Goal: Task Accomplishment & Management: Complete application form

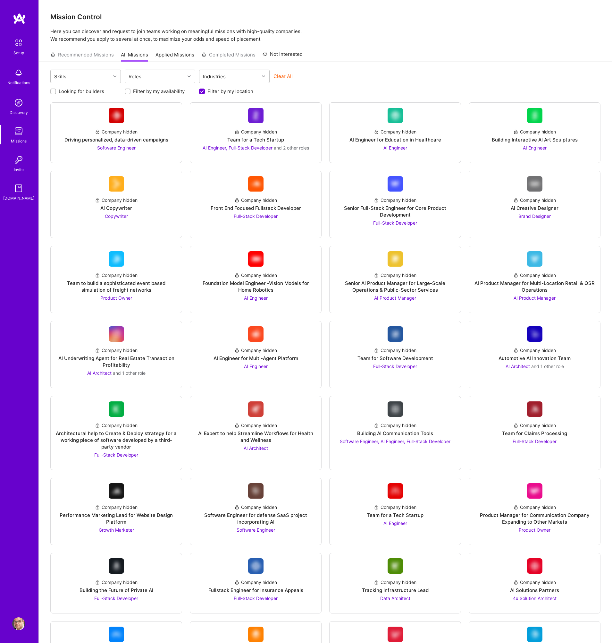
click at [20, 44] on img at bounding box center [18, 42] width 13 height 13
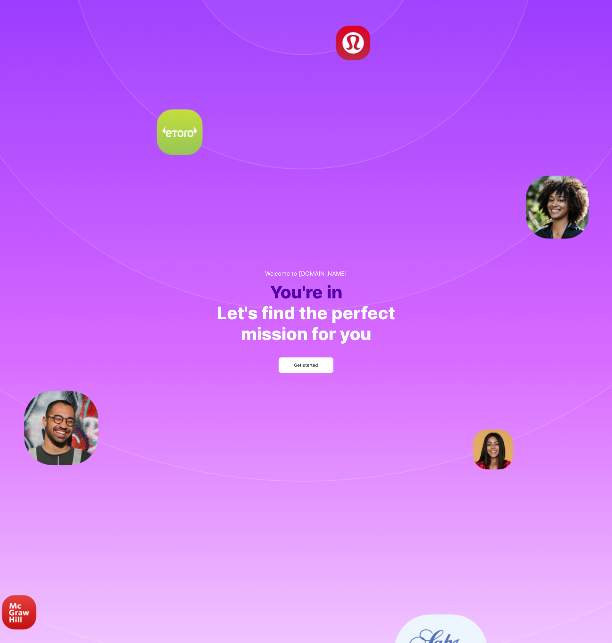
click at [306, 365] on span "Get started" at bounding box center [306, 365] width 24 height 6
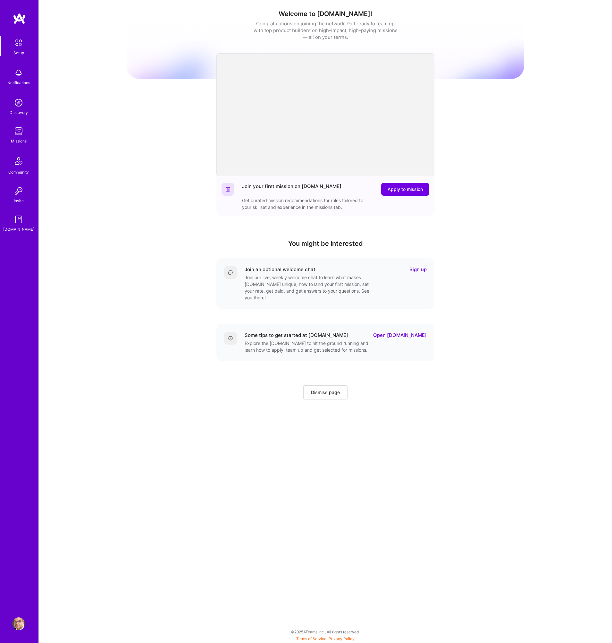
click at [18, 129] on img at bounding box center [18, 131] width 13 height 13
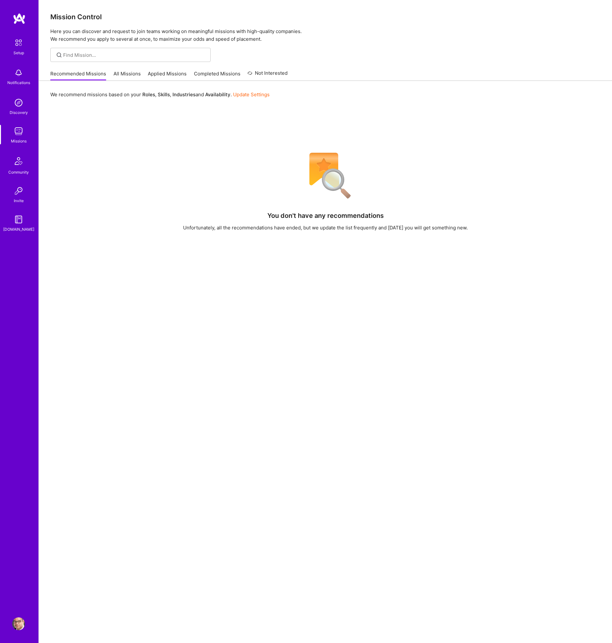
click at [256, 94] on link "Update Settings" at bounding box center [251, 94] width 37 height 6
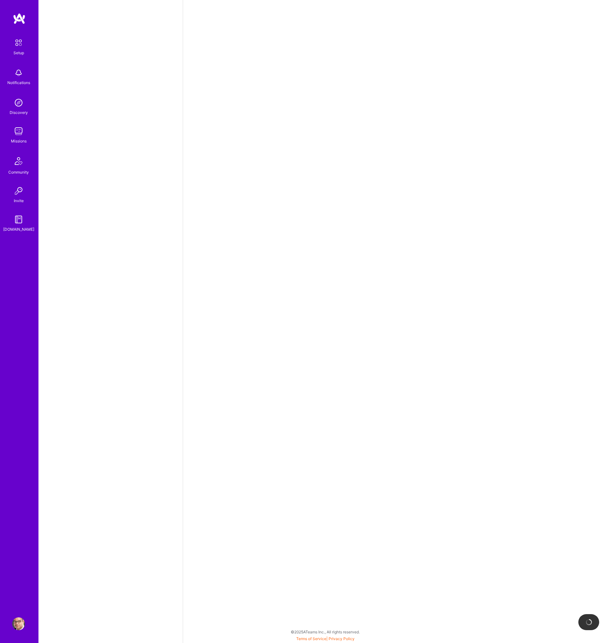
select select "DE"
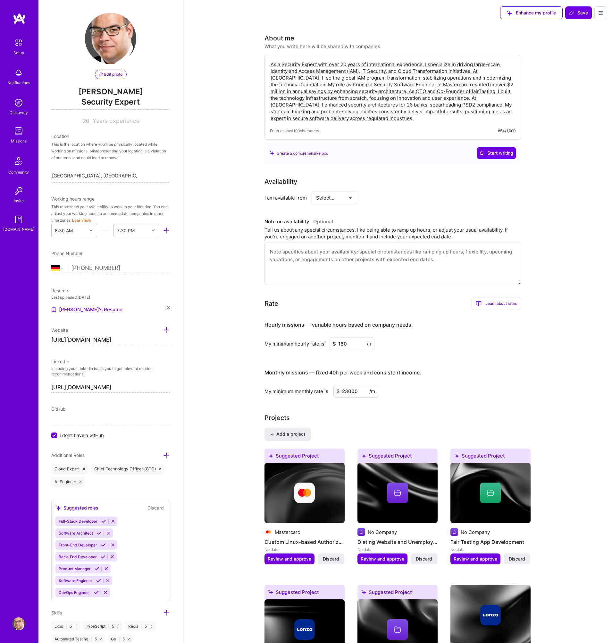
click at [19, 129] on img at bounding box center [18, 131] width 13 height 13
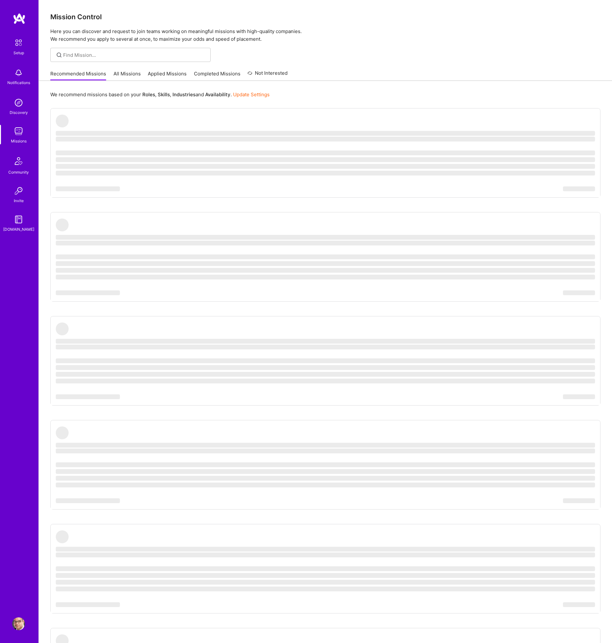
click at [131, 73] on link "All Missions" at bounding box center [127, 75] width 27 height 11
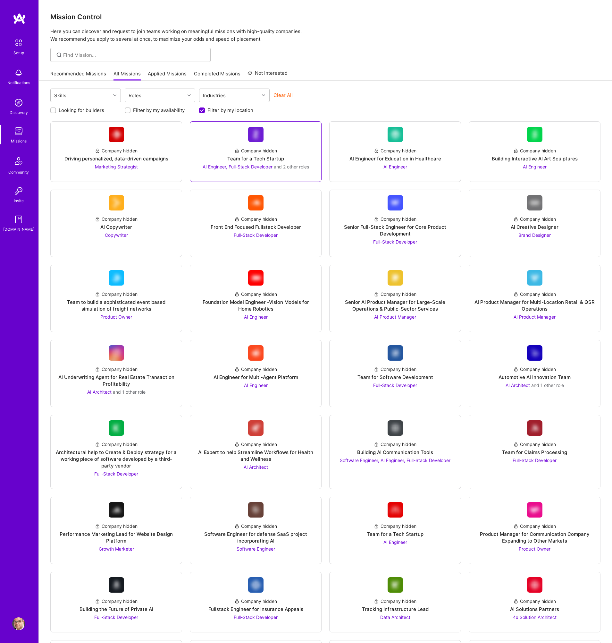
click at [288, 141] on link "Company hidden Team for a Tech Startup AI Engineer, Full-Stack Developer and 2 …" at bounding box center [255, 152] width 121 height 50
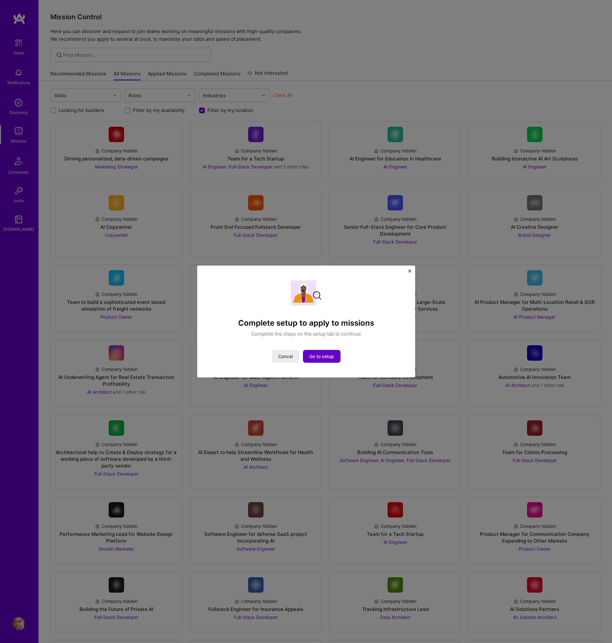
click at [317, 356] on span "Go to setup" at bounding box center [321, 356] width 25 height 6
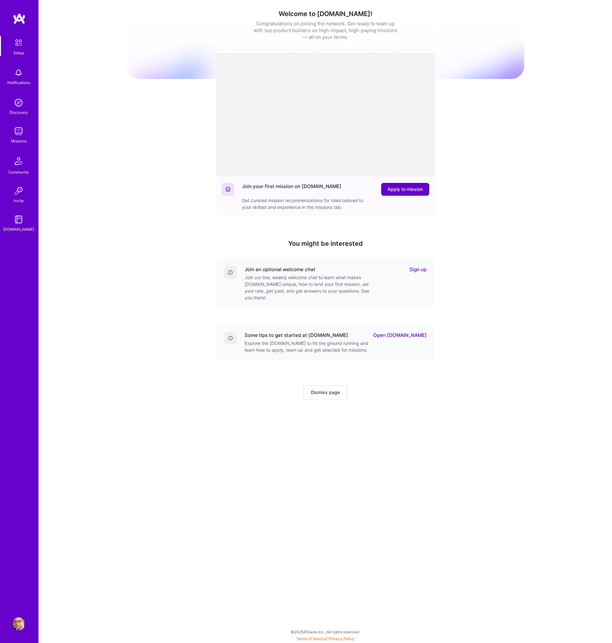
click at [398, 188] on span "Apply to mission" at bounding box center [405, 189] width 35 height 6
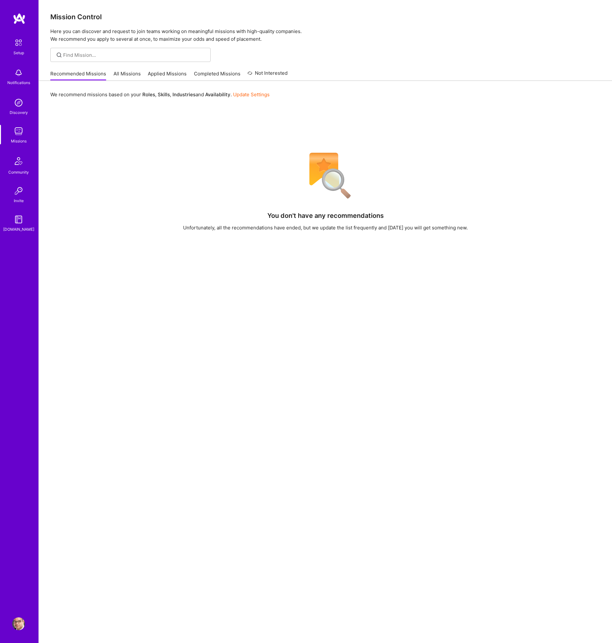
click at [19, 47] on img at bounding box center [18, 42] width 13 height 13
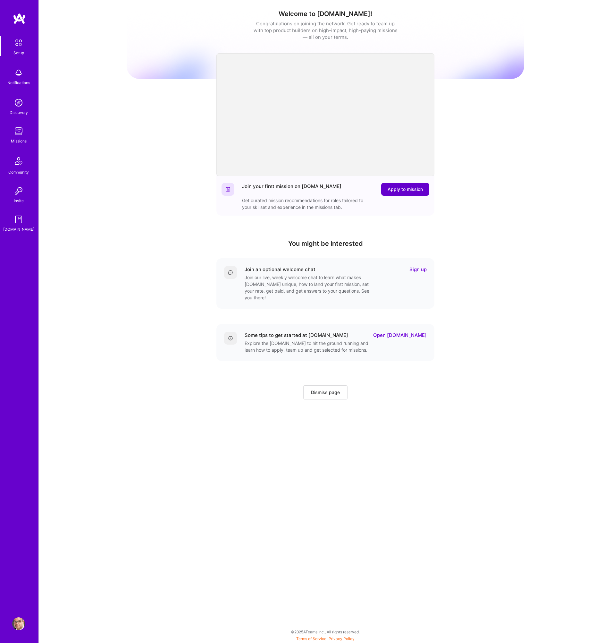
click at [413, 188] on span "Apply to mission" at bounding box center [405, 189] width 35 height 6
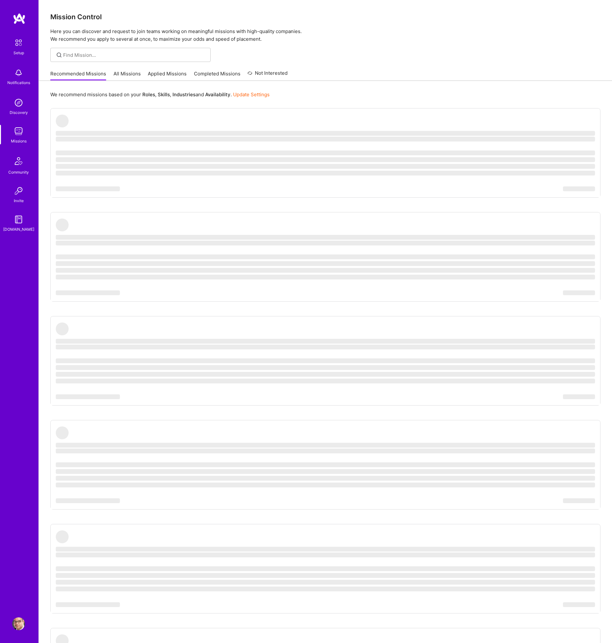
click at [130, 72] on link "All Missions" at bounding box center [127, 75] width 27 height 11
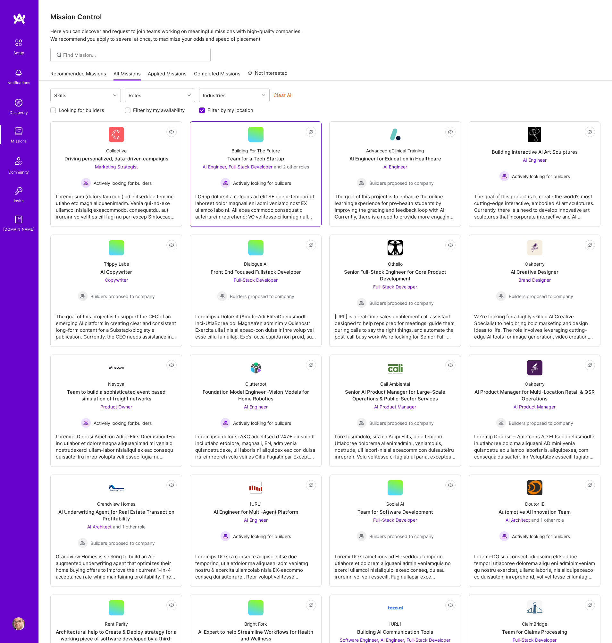
scroll to position [4, 0]
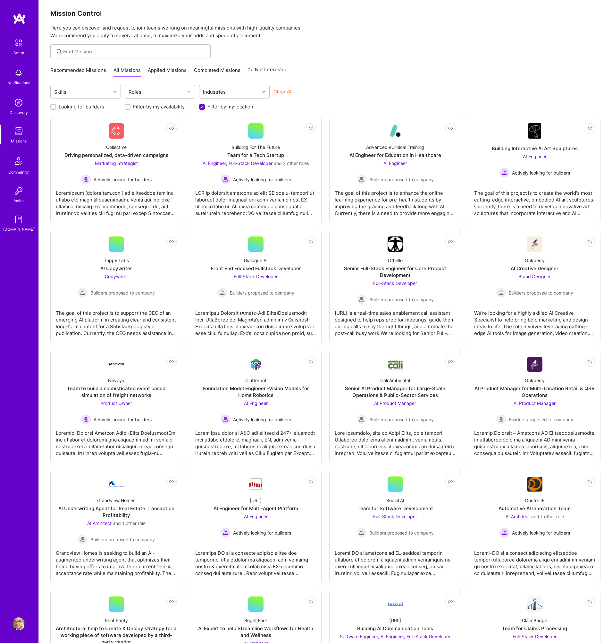
click at [180, 91] on div "Roles" at bounding box center [155, 91] width 60 height 13
click at [164, 179] on div "Strategy Consultant" at bounding box center [160, 178] width 63 height 7
checkbox input "true"
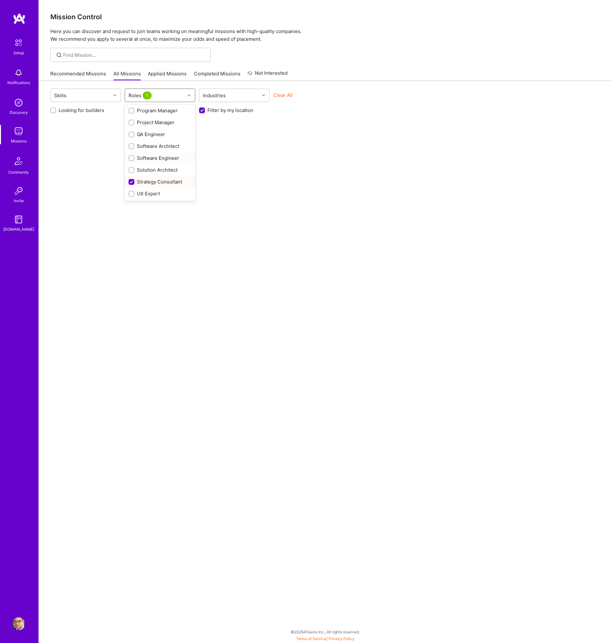
click at [164, 159] on div "Software Engineer" at bounding box center [160, 158] width 63 height 7
checkbox input "true"
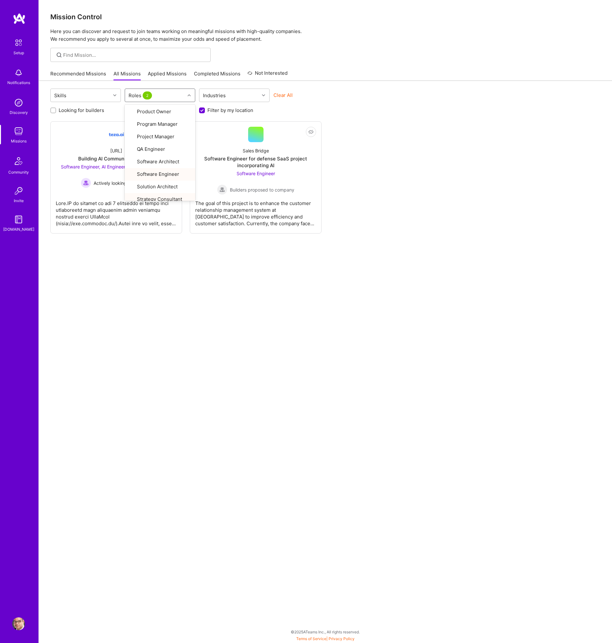
click at [181, 287] on div "Skills option Software Engineer, selected. option UX Expert focused, 29 of 29. …" at bounding box center [325, 338] width 573 height 514
click at [287, 161] on div "Software Engineer for defense SaaS project incorporating AI" at bounding box center [255, 161] width 121 height 13
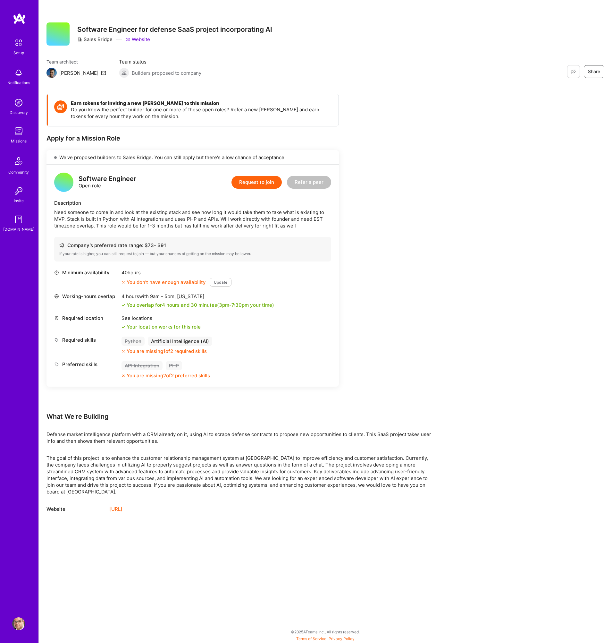
click at [219, 282] on button "Update" at bounding box center [221, 282] width 22 height 9
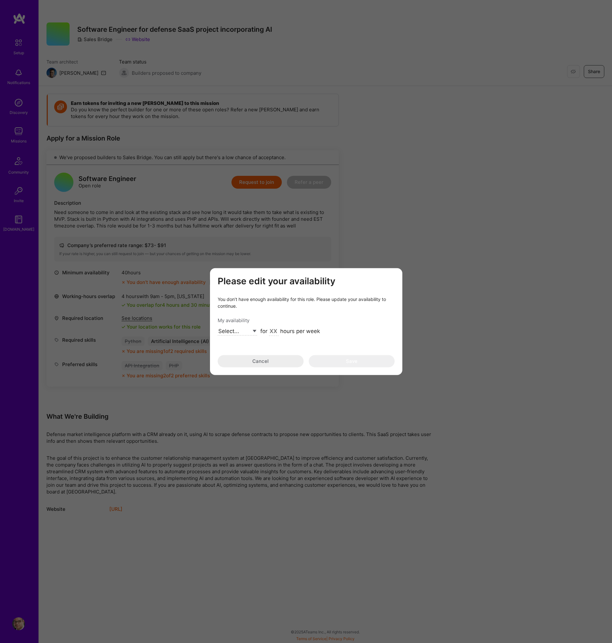
click at [248, 330] on select "Select... Right Now Future Date Not Available" at bounding box center [237, 331] width 39 height 9
select select "Right Now"
click at [218, 327] on select "Select... Right Now Future Date Not Available" at bounding box center [237, 331] width 39 height 9
click at [271, 331] on input "modal" at bounding box center [274, 331] width 10 height 8
type input "40"
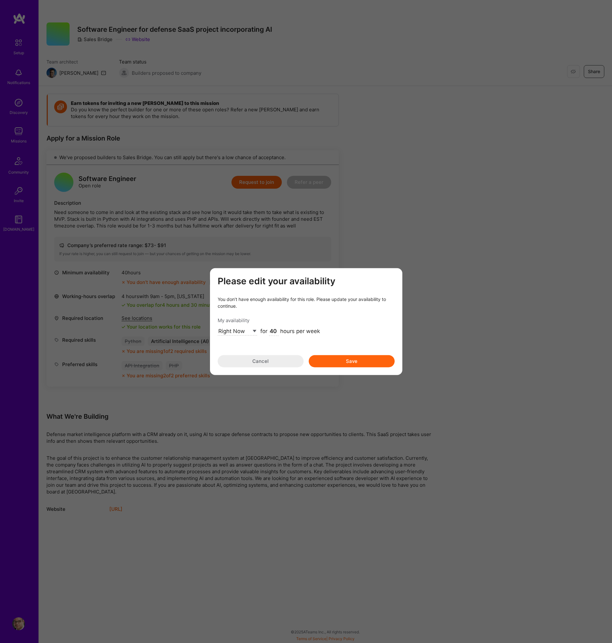
click at [343, 360] on button "Save" at bounding box center [352, 361] width 86 height 12
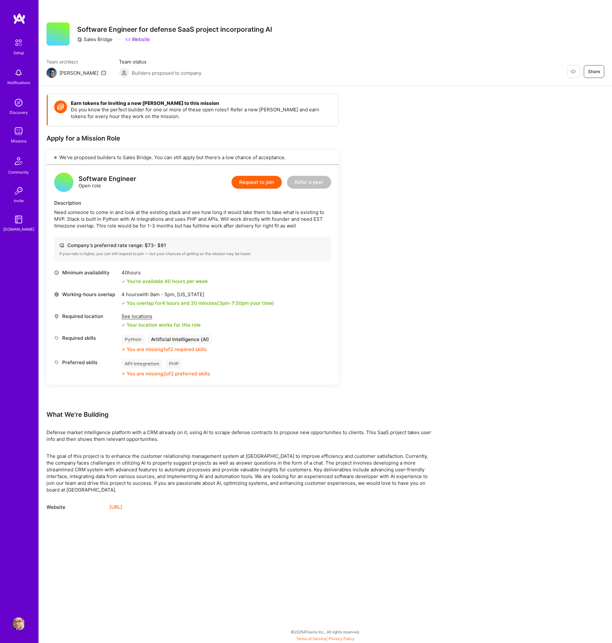
click at [21, 130] on img at bounding box center [18, 131] width 13 height 13
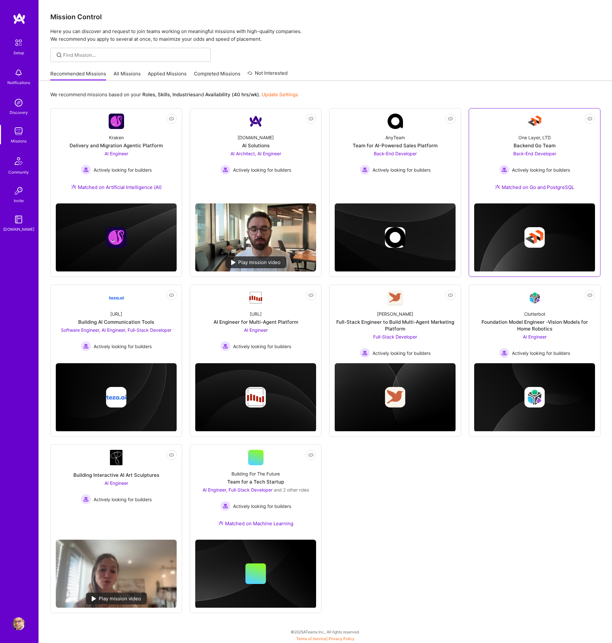
click at [575, 176] on div "One Layer, LTD Backend Go Team Back-End Developer Actively looking for builders…" at bounding box center [534, 163] width 121 height 69
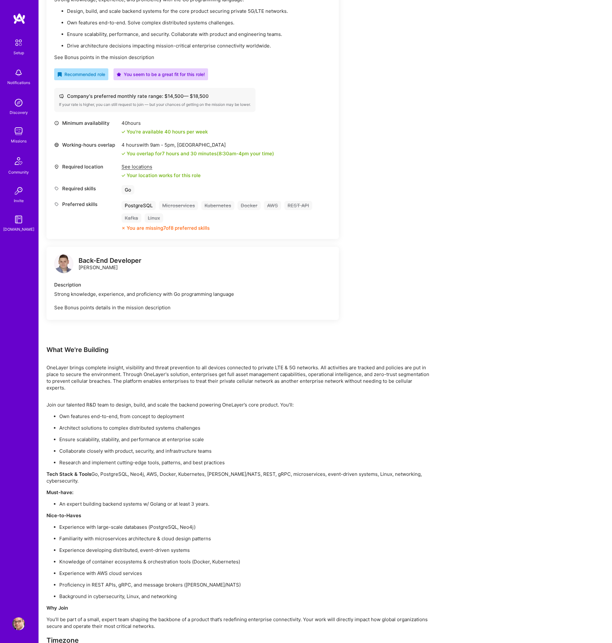
scroll to position [216, 0]
click at [423, 277] on div "Earn tokens for inviting a new [PERSON_NAME] to this mission Do you know the pe…" at bounding box center [238, 267] width 385 height 779
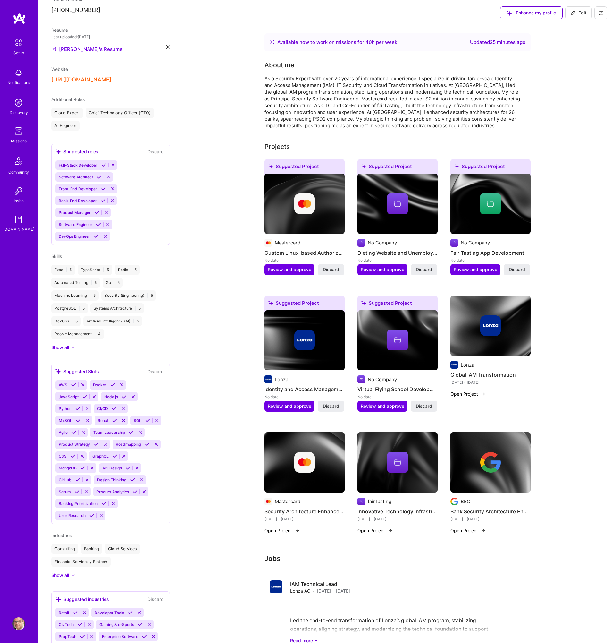
scroll to position [203, 0]
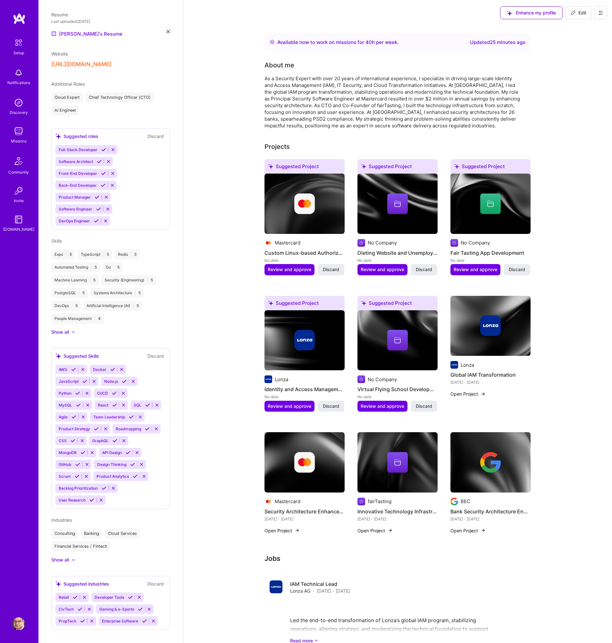
click at [73, 367] on icon at bounding box center [73, 369] width 5 height 5
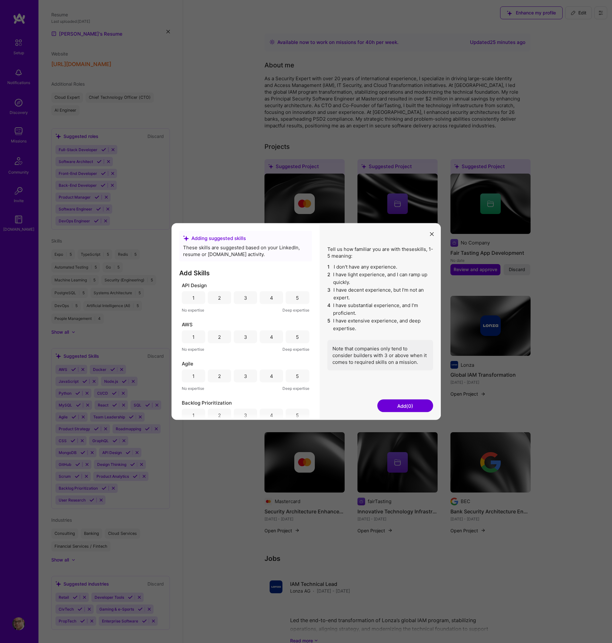
click at [296, 298] on div "5" at bounding box center [297, 297] width 3 height 7
click at [296, 338] on div "5" at bounding box center [297, 336] width 3 height 7
click at [271, 341] on div "4" at bounding box center [271, 338] width 3 height 7
click at [248, 378] on div "3" at bounding box center [245, 377] width 23 height 13
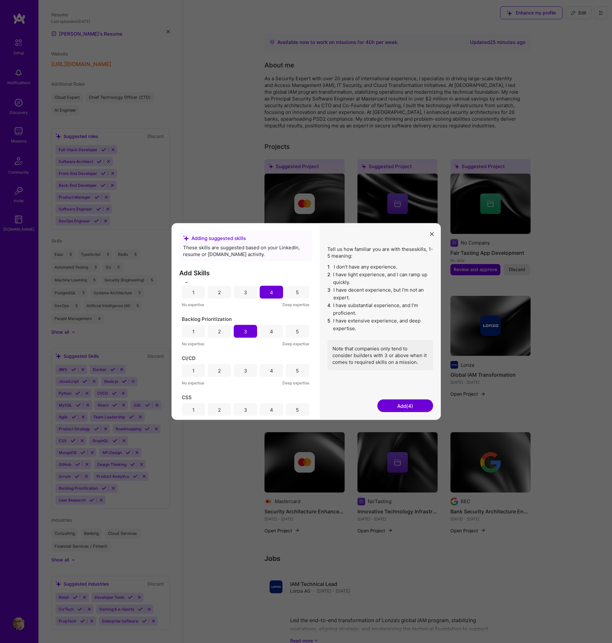
scroll to position [100, 0]
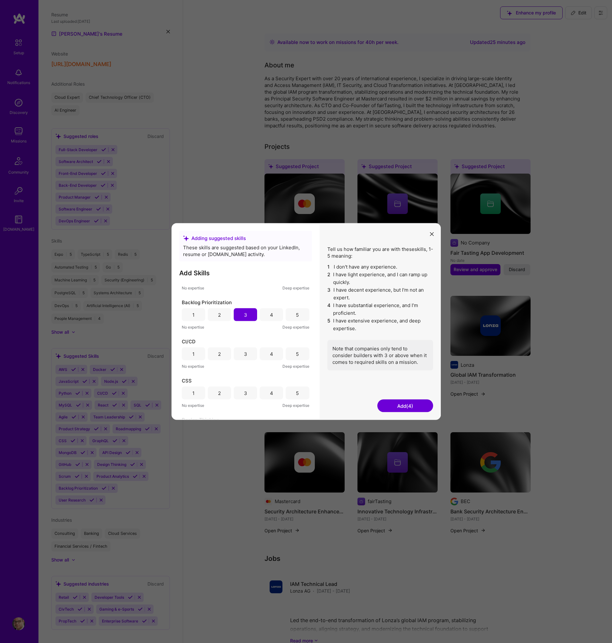
click at [299, 351] on div "5" at bounding box center [297, 353] width 23 height 13
drag, startPoint x: 247, startPoint y: 394, endPoint x: 268, endPoint y: 375, distance: 28.3
click at [248, 394] on div "3" at bounding box center [245, 392] width 23 height 13
click at [222, 353] on div "2" at bounding box center [219, 351] width 23 height 13
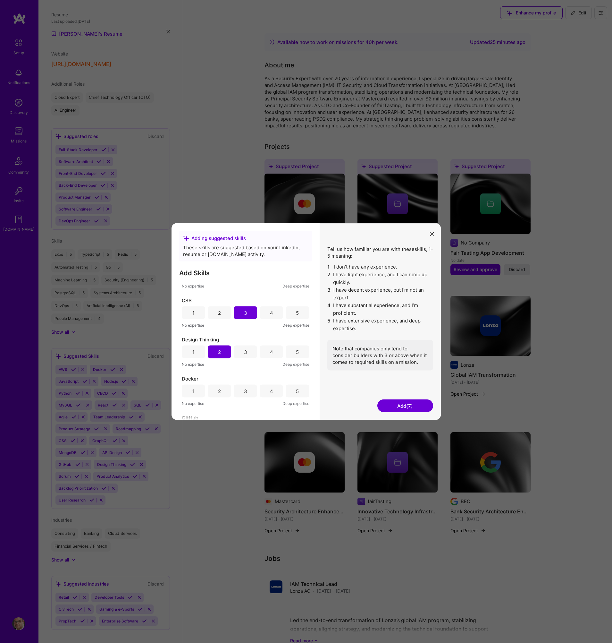
click at [296, 391] on div "5" at bounding box center [297, 390] width 3 height 7
click at [296, 344] on div "5" at bounding box center [297, 341] width 3 height 7
click at [247, 347] on div "3" at bounding box center [245, 345] width 23 height 13
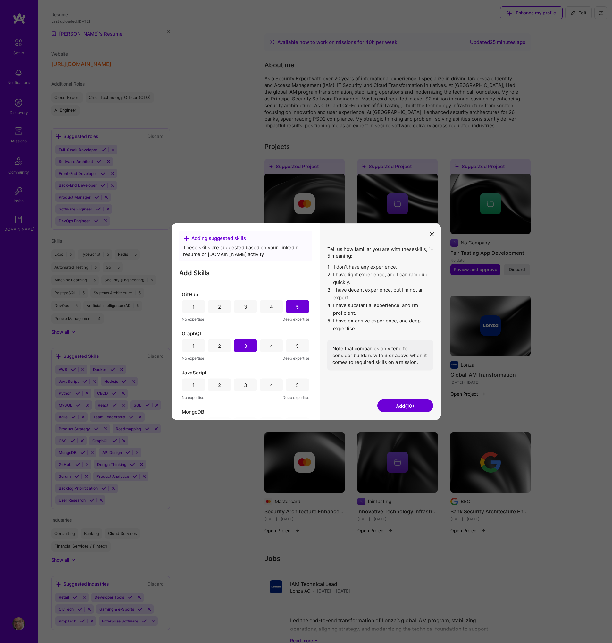
click at [264, 386] on div "4" at bounding box center [271, 384] width 23 height 13
click at [245, 348] on div "3" at bounding box center [245, 346] width 3 height 7
click at [297, 389] on div "5" at bounding box center [297, 386] width 23 height 13
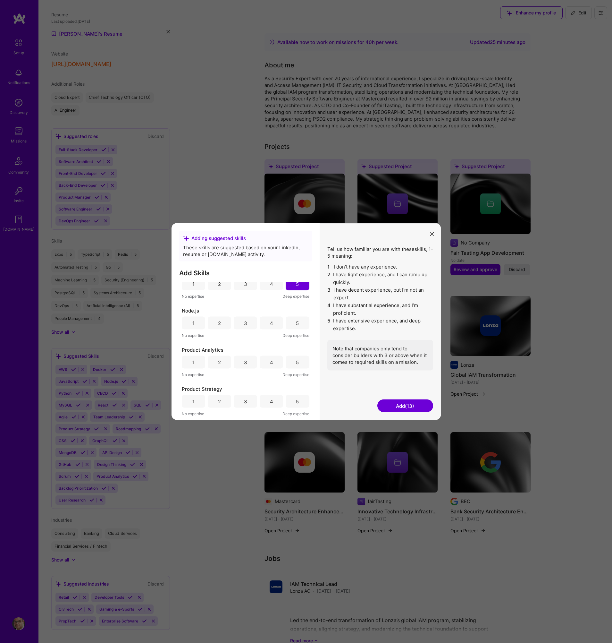
click at [246, 324] on div "3" at bounding box center [245, 322] width 23 height 13
click at [294, 365] on div "5" at bounding box center [297, 362] width 23 height 13
click at [296, 402] on div "5" at bounding box center [297, 401] width 3 height 7
click at [270, 365] on div "4" at bounding box center [271, 364] width 3 height 7
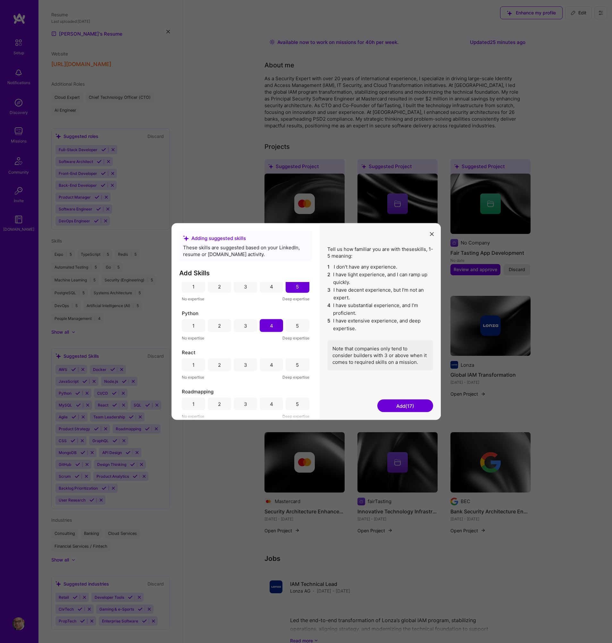
scroll to position [599, 0]
click at [247, 365] on div "3" at bounding box center [245, 364] width 23 height 13
click at [270, 366] on div "4" at bounding box center [271, 364] width 3 height 7
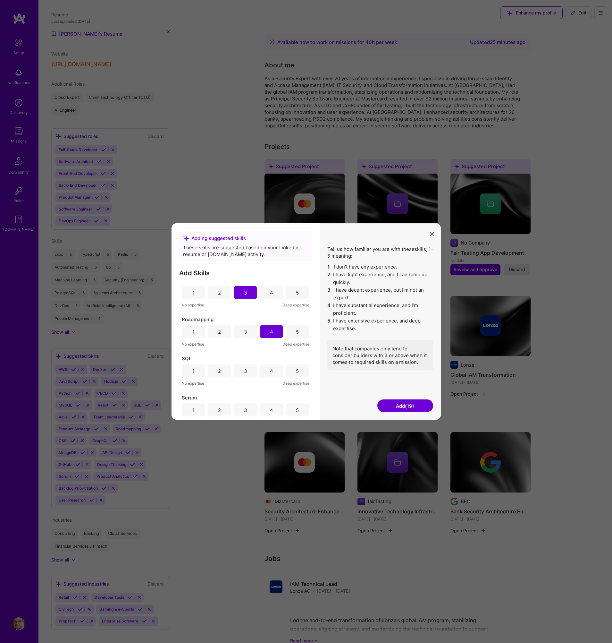
click at [293, 368] on div "5" at bounding box center [297, 370] width 23 height 13
click at [270, 368] on div "4" at bounding box center [271, 368] width 3 height 7
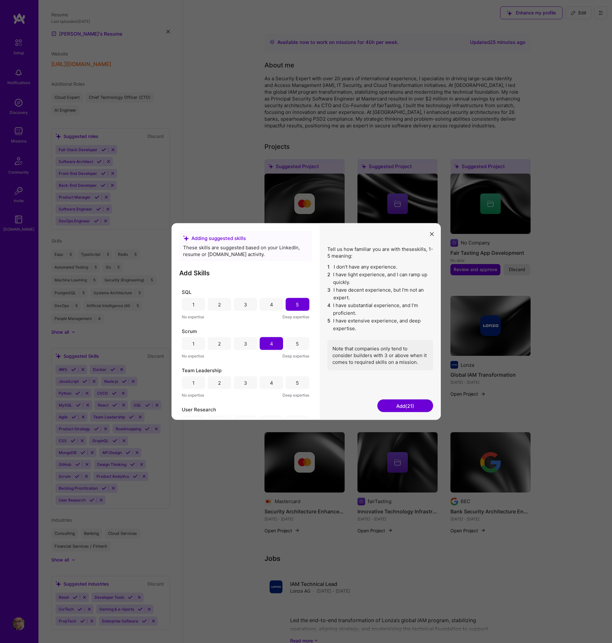
scroll to position [754, 0]
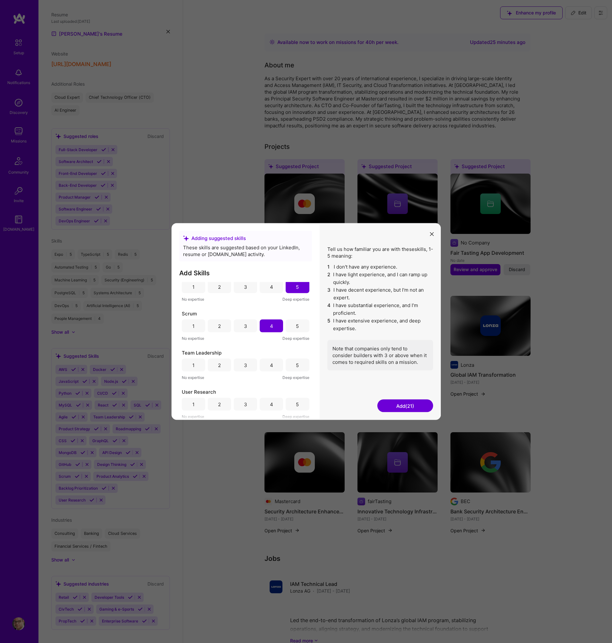
click at [293, 365] on div "5" at bounding box center [297, 364] width 23 height 13
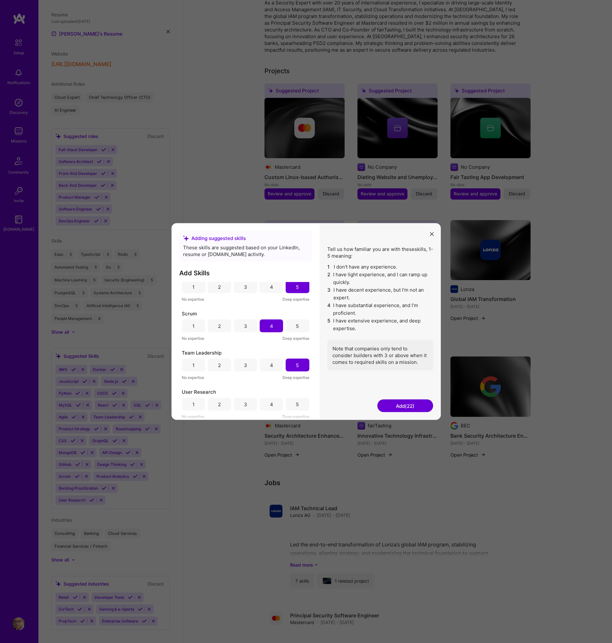
scroll to position [77, 0]
click at [245, 403] on div "3" at bounding box center [245, 403] width 3 height 7
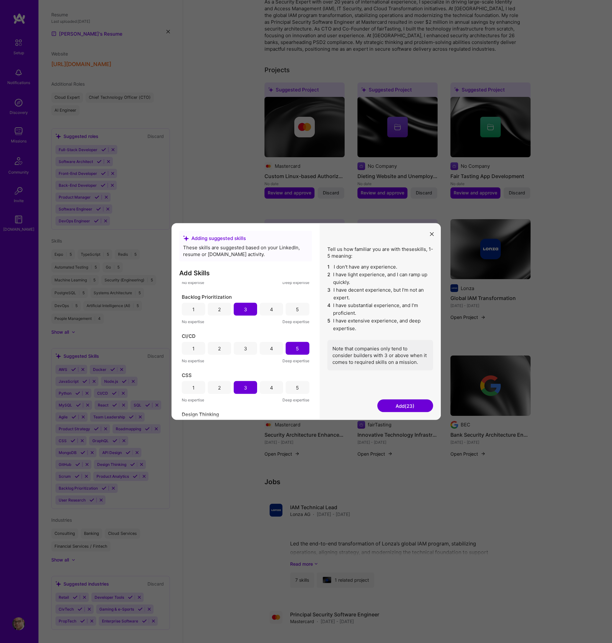
scroll to position [0, 0]
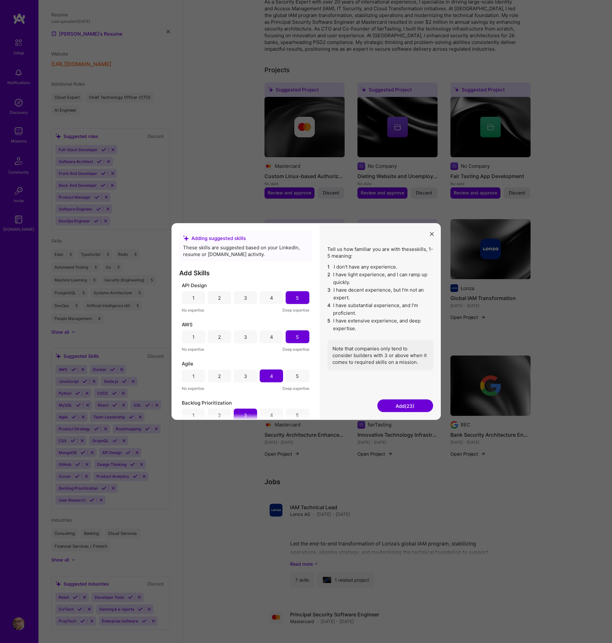
click at [409, 405] on button "Add (23)" at bounding box center [405, 405] width 56 height 13
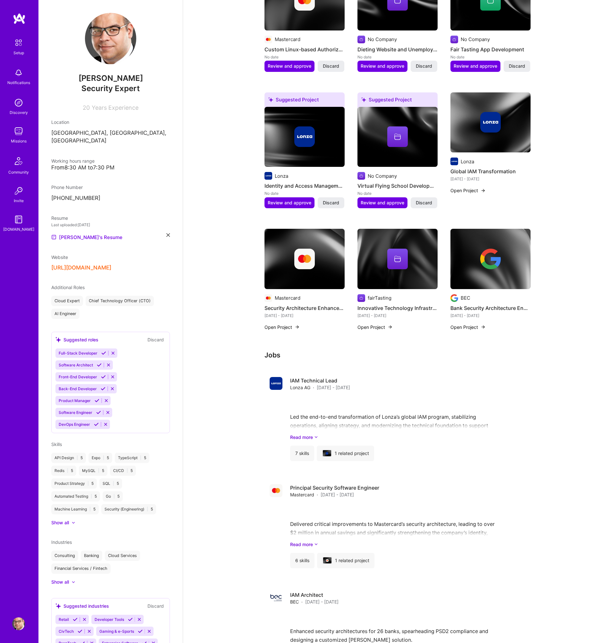
click at [74, 521] on icon at bounding box center [73, 522] width 3 height 2
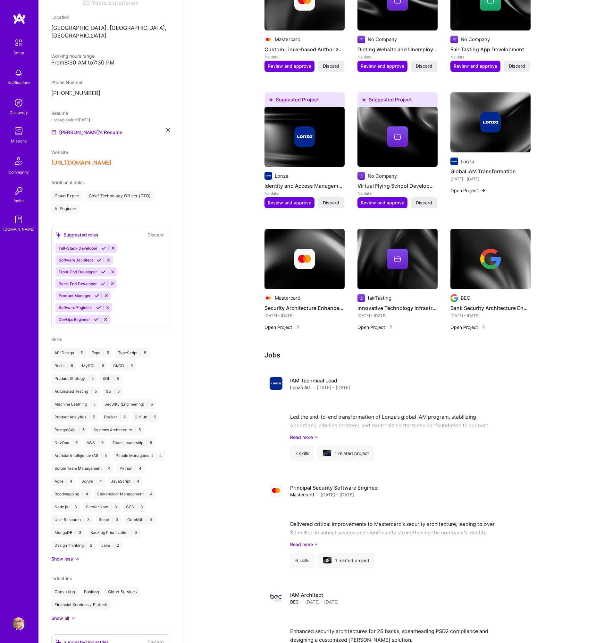
scroll to position [97, 0]
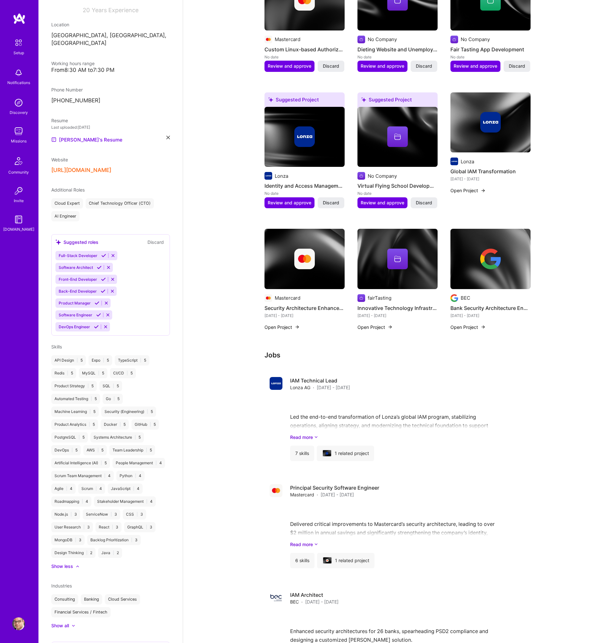
click at [103, 253] on icon at bounding box center [103, 255] width 5 height 5
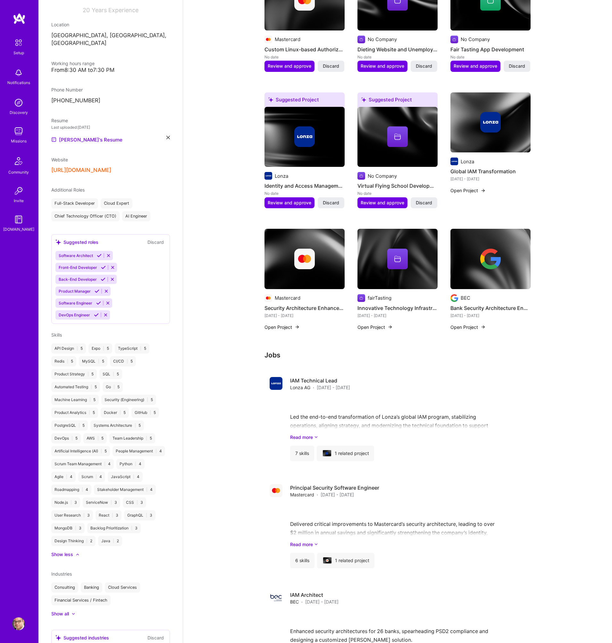
click at [100, 253] on icon at bounding box center [99, 255] width 5 height 5
click at [100, 250] on div "Suggested roles Discard" at bounding box center [110, 253] width 110 height 7
click at [101, 265] on icon at bounding box center [103, 267] width 5 height 5
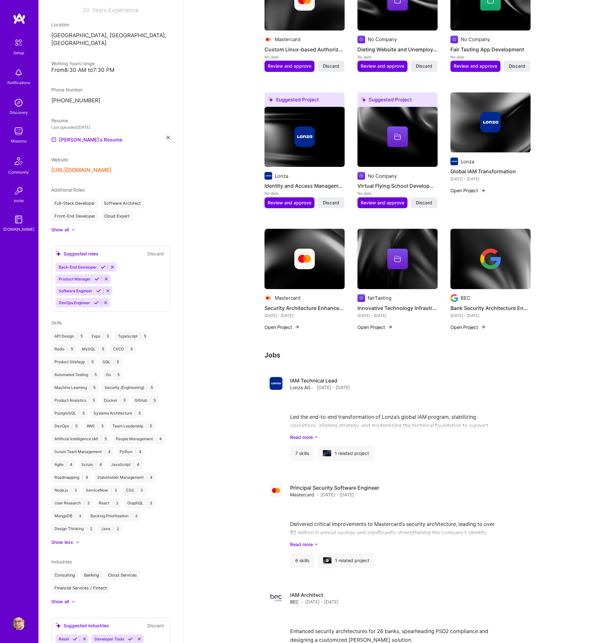
click at [101, 265] on icon at bounding box center [103, 267] width 5 height 5
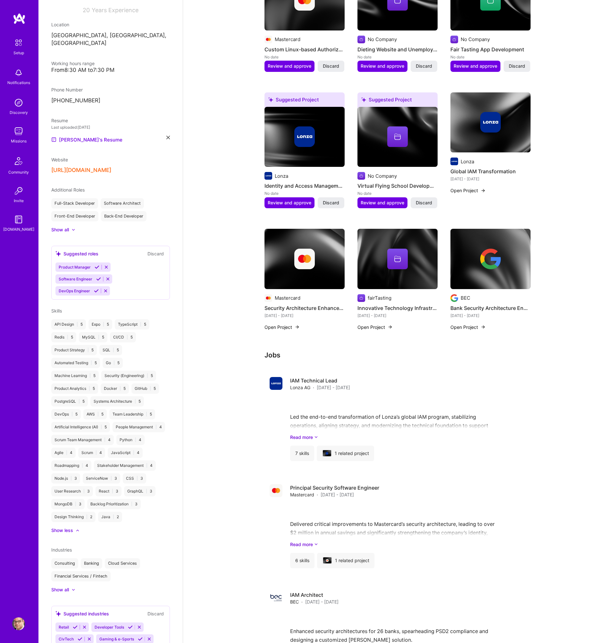
click at [95, 265] on icon at bounding box center [97, 267] width 5 height 5
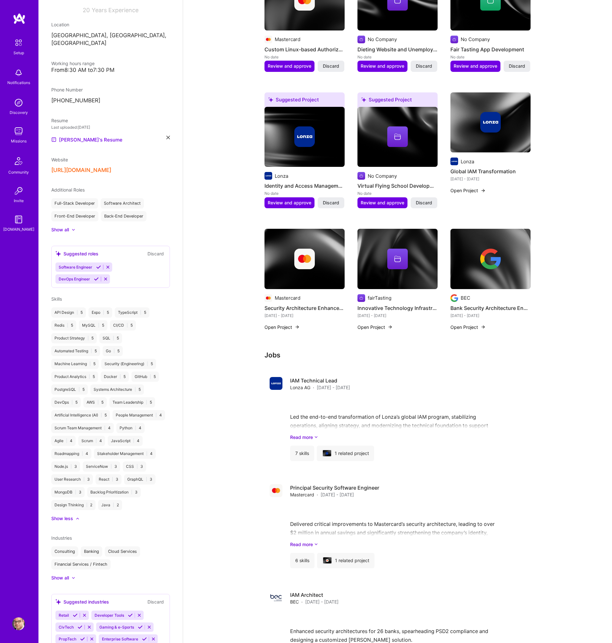
click at [99, 265] on icon at bounding box center [98, 267] width 5 height 5
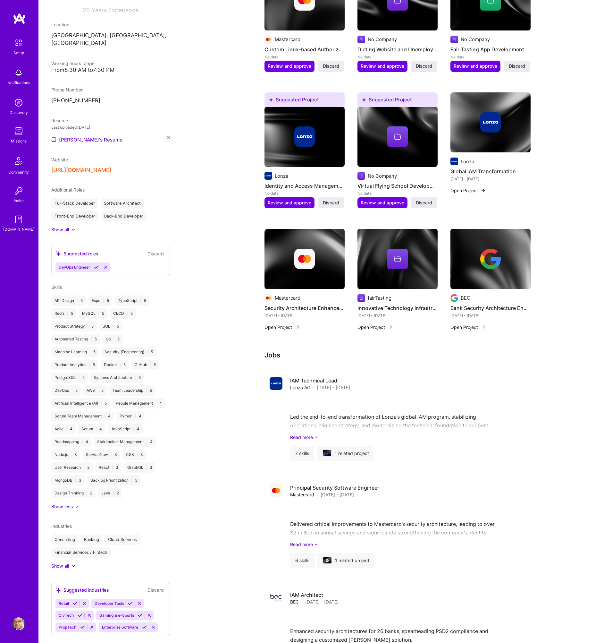
click at [97, 265] on icon at bounding box center [96, 267] width 5 height 5
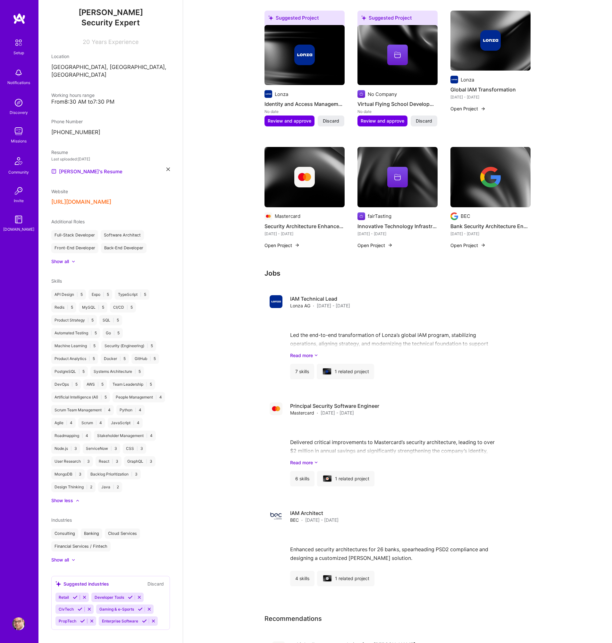
scroll to position [318, 0]
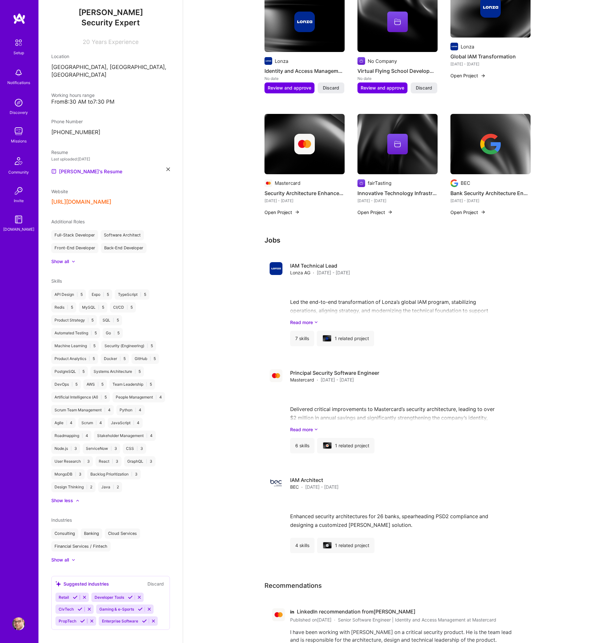
click at [80, 606] on icon at bounding box center [80, 608] width 5 height 5
click at [100, 618] on icon at bounding box center [101, 620] width 5 height 5
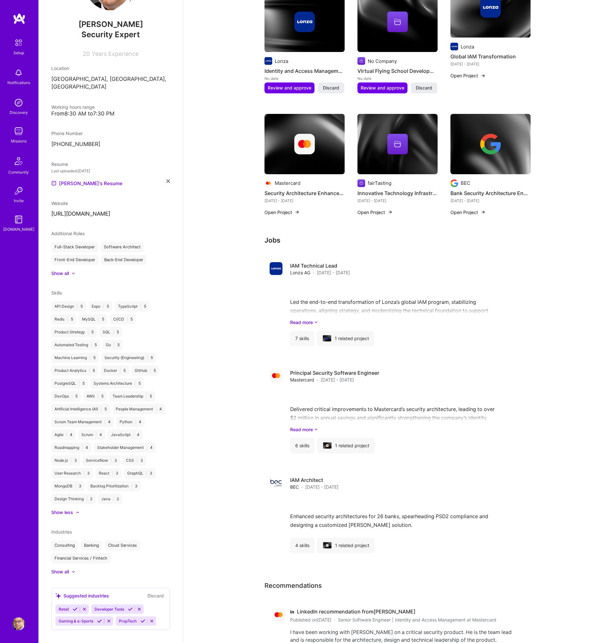
click at [99, 618] on icon at bounding box center [99, 620] width 5 height 5
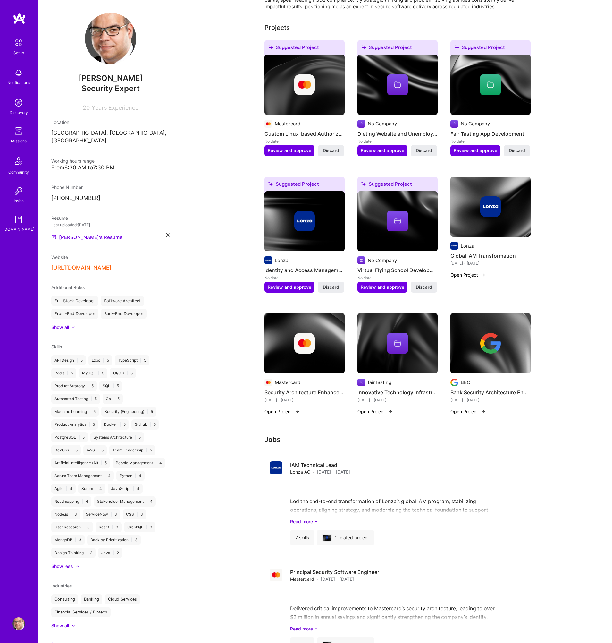
scroll to position [0, 0]
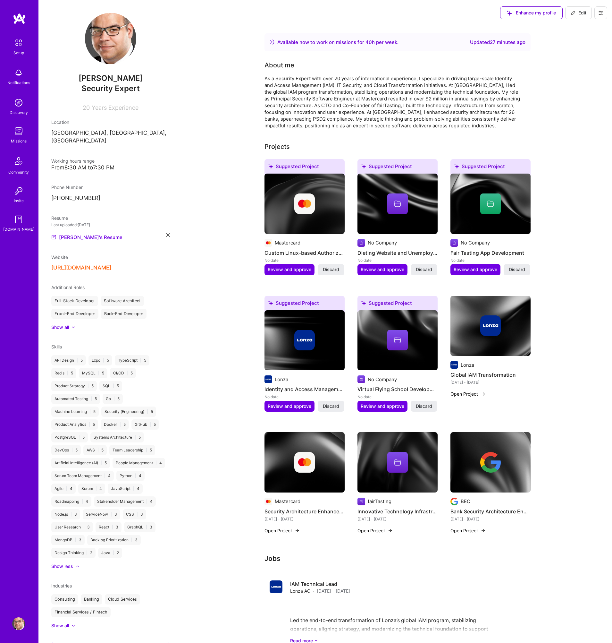
click at [577, 14] on span "Edit" at bounding box center [579, 13] width 16 height 6
select select "DE"
select select "Right Now"
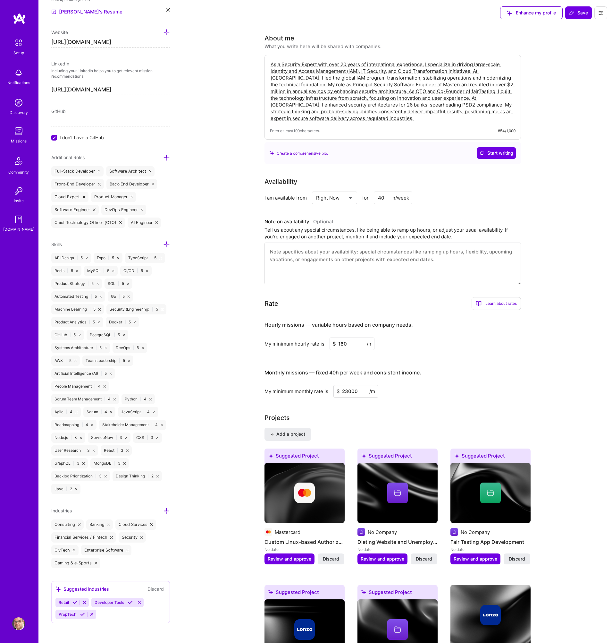
scroll to position [298, 0]
click at [54, 137] on input "I don't have a GitHub" at bounding box center [55, 137] width 6 height 6
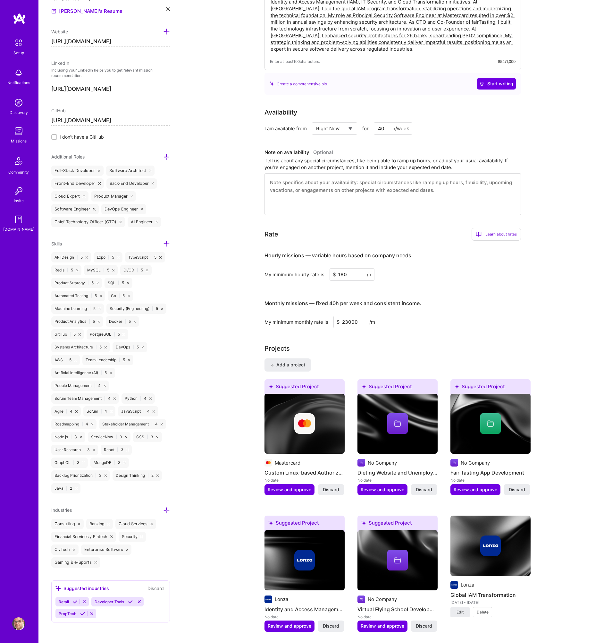
scroll to position [82, 0]
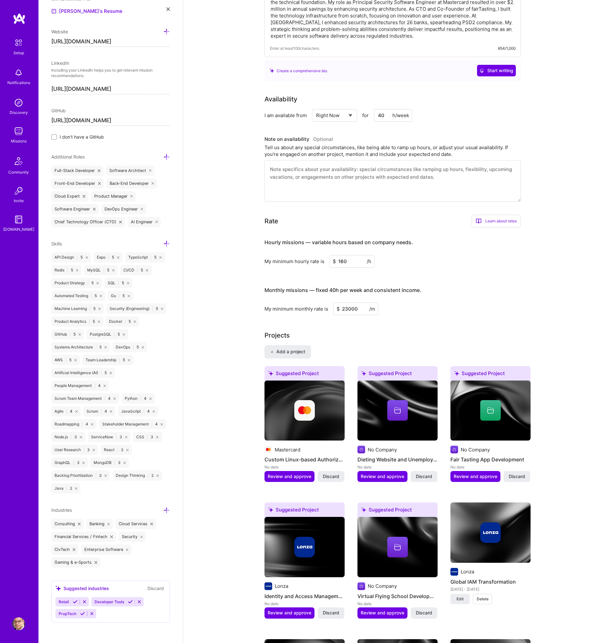
type input "https://github.com/pcummings"
click at [168, 244] on icon at bounding box center [166, 243] width 7 height 7
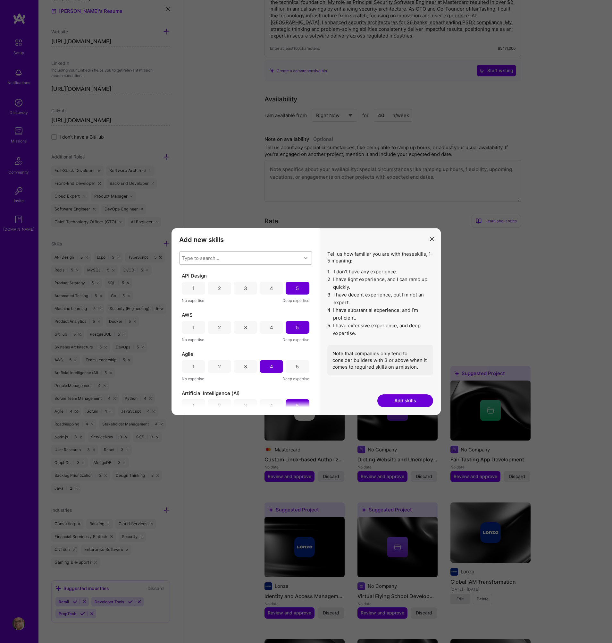
click at [215, 258] on div "Type to search..." at bounding box center [201, 258] width 38 height 7
type input "lin"
checkbox input "false"
click at [186, 346] on input "modal" at bounding box center [186, 346] width 4 height 4
checkbox input "false"
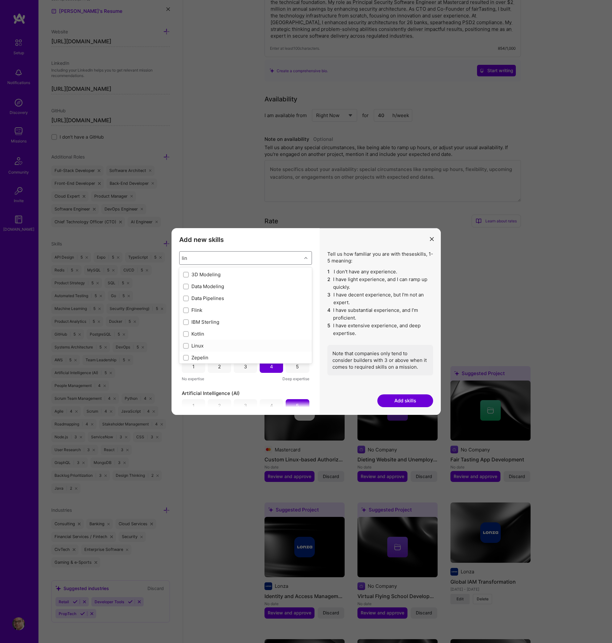
checkbox input "true"
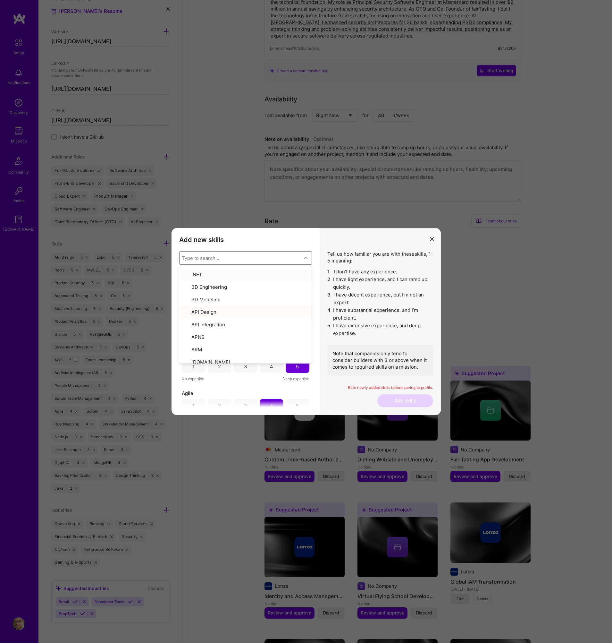
click at [306, 257] on icon "modal" at bounding box center [305, 257] width 3 height 3
click at [297, 287] on div "5" at bounding box center [297, 288] width 23 height 13
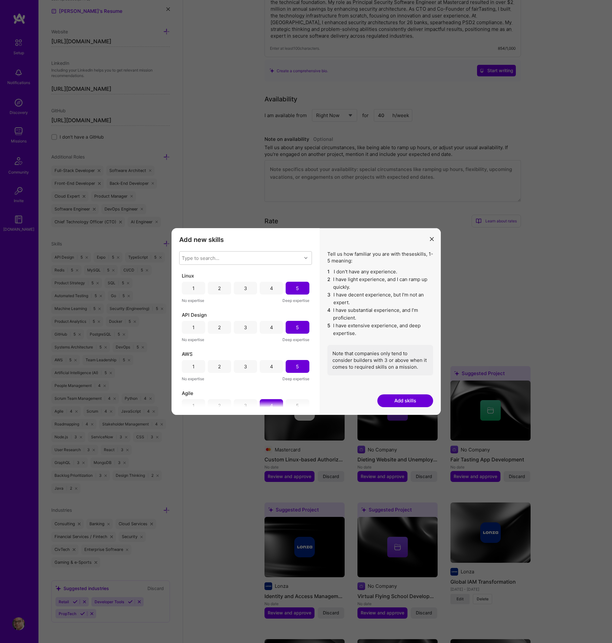
click at [416, 401] on button "Add skills" at bounding box center [405, 400] width 56 height 13
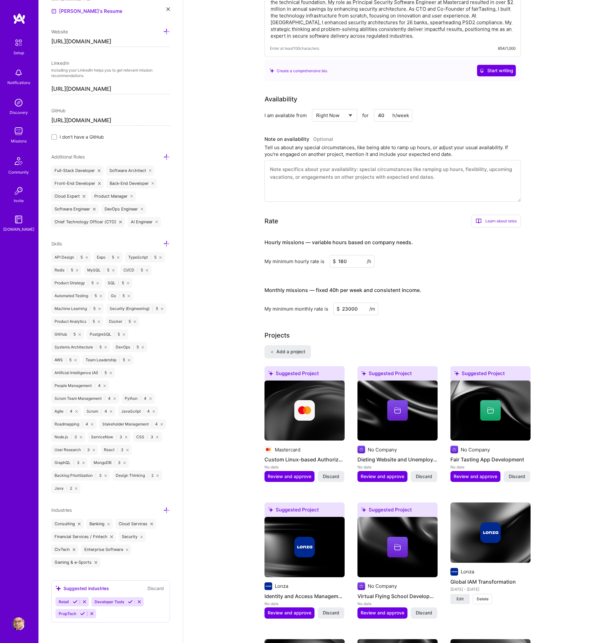
click at [168, 243] on icon at bounding box center [166, 243] width 7 height 7
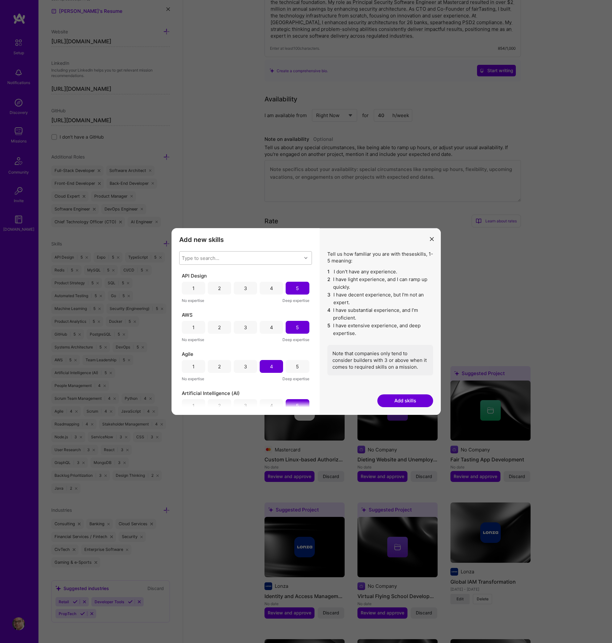
click at [239, 257] on div "Type to search..." at bounding box center [241, 257] width 122 height 13
type input "res"
checkbox input "true"
type input "rest"
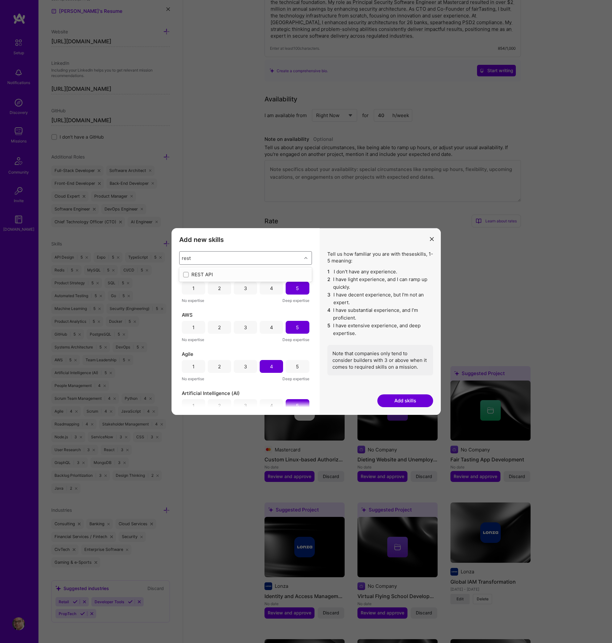
click at [187, 274] on input "modal" at bounding box center [186, 275] width 4 height 4
checkbox input "false"
click at [306, 257] on icon "modal" at bounding box center [305, 257] width 3 height 3
click at [297, 289] on div "5" at bounding box center [297, 288] width 23 height 13
click at [413, 402] on button "Add skills" at bounding box center [405, 400] width 56 height 13
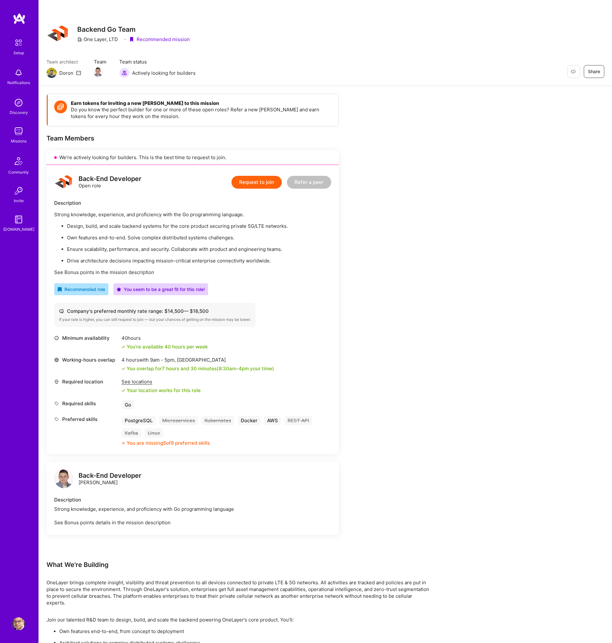
click at [21, 133] on img at bounding box center [18, 131] width 13 height 13
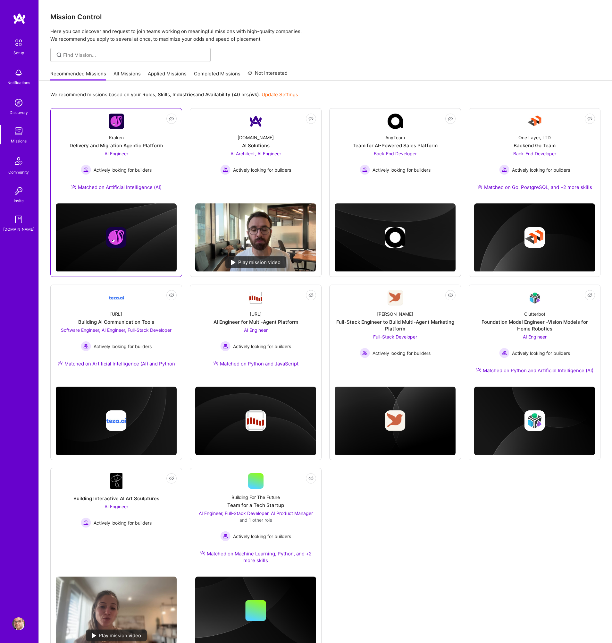
click at [150, 159] on div "AI Engineer Actively looking for builders" at bounding box center [116, 162] width 71 height 25
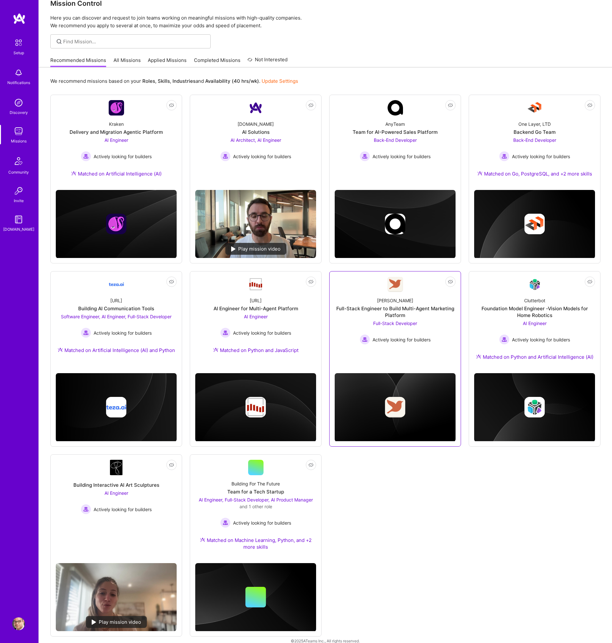
scroll to position [22, 0]
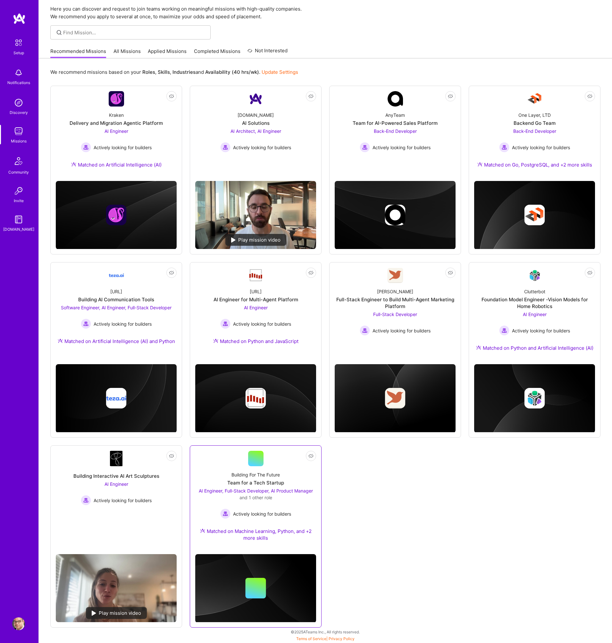
click at [292, 519] on div "Building For The Future Team for a Tech Startup AI Engineer, Full-Stack Develop…" at bounding box center [255, 507] width 121 height 83
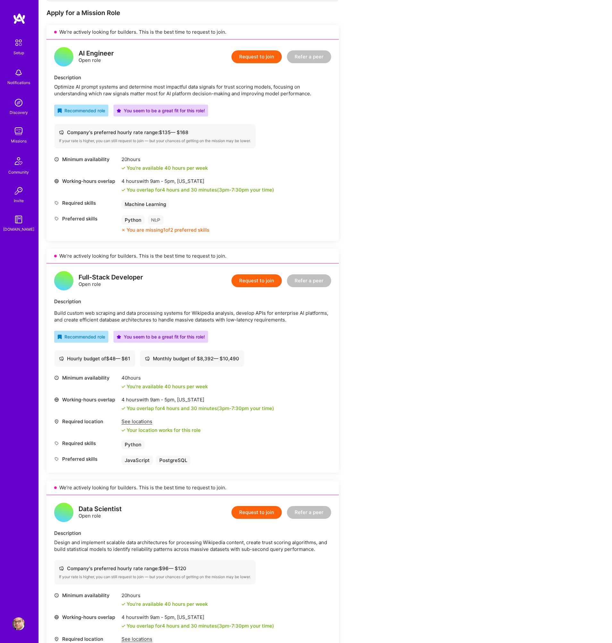
scroll to position [124, 0]
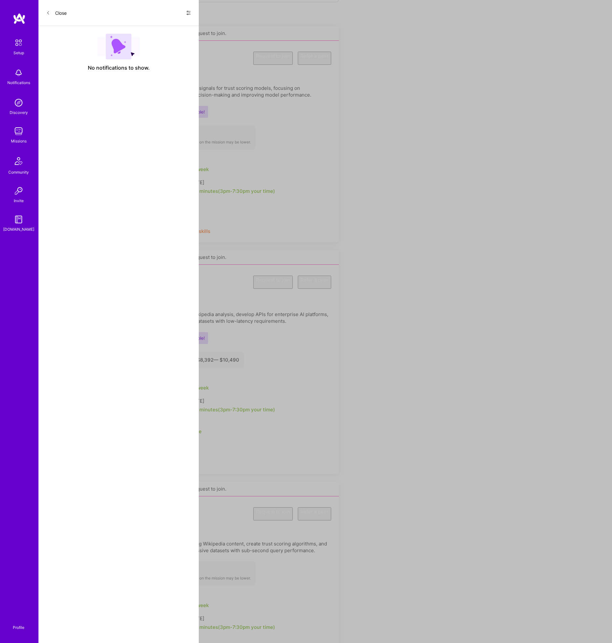
scroll to position [22, 0]
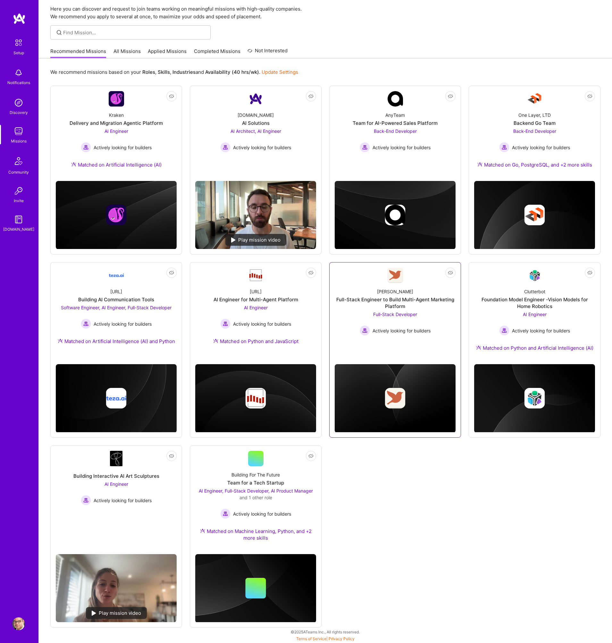
click at [442, 312] on div "Robynn AI Full-Stack Engineer to Build Multi-Agent Marketing Platform Full-Stac…" at bounding box center [395, 309] width 121 height 53
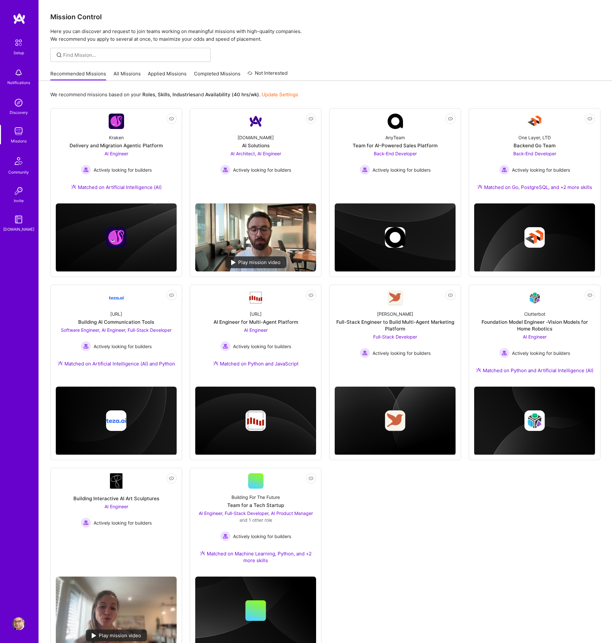
scroll to position [22, 0]
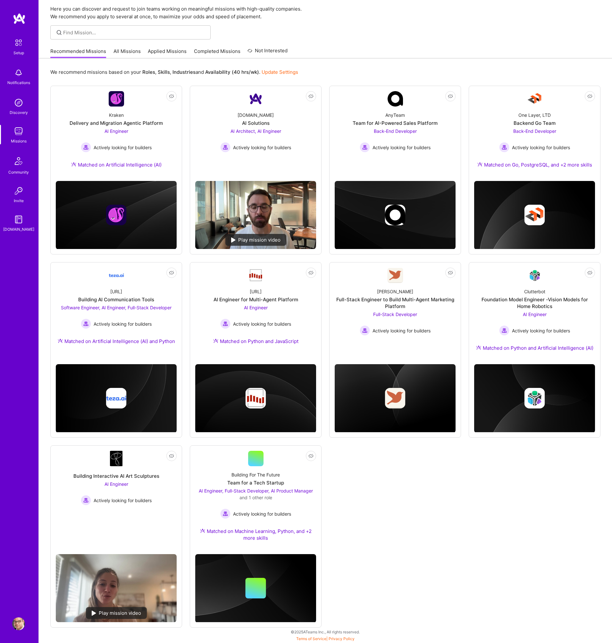
click at [132, 52] on link "All Missions" at bounding box center [127, 53] width 27 height 11
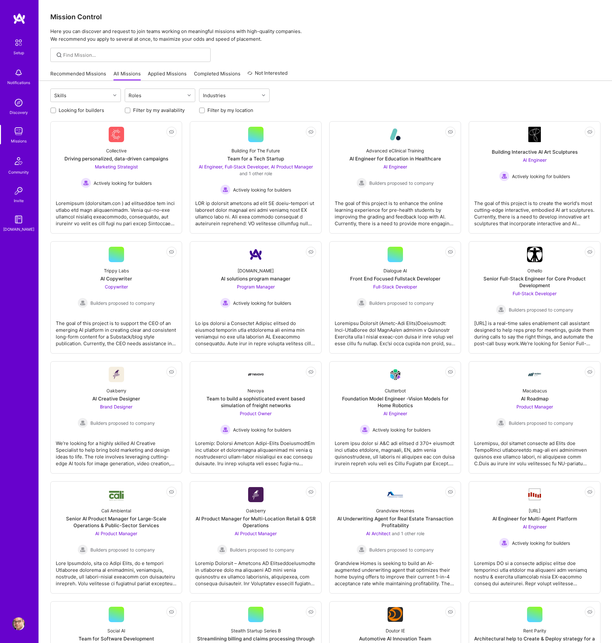
click at [203, 110] on input "Filter by my location" at bounding box center [202, 110] width 4 height 4
checkbox input "true"
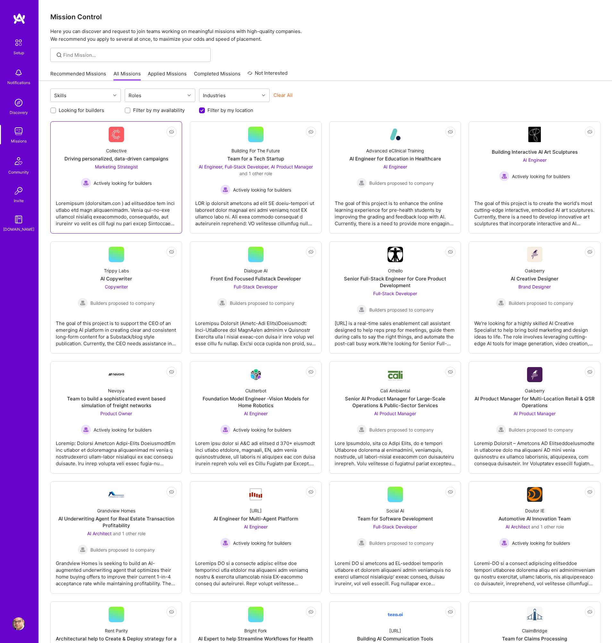
click at [164, 179] on div "Collective Driving personalized, data-driven campaigns Marketing Strategist Act…" at bounding box center [116, 165] width 121 height 46
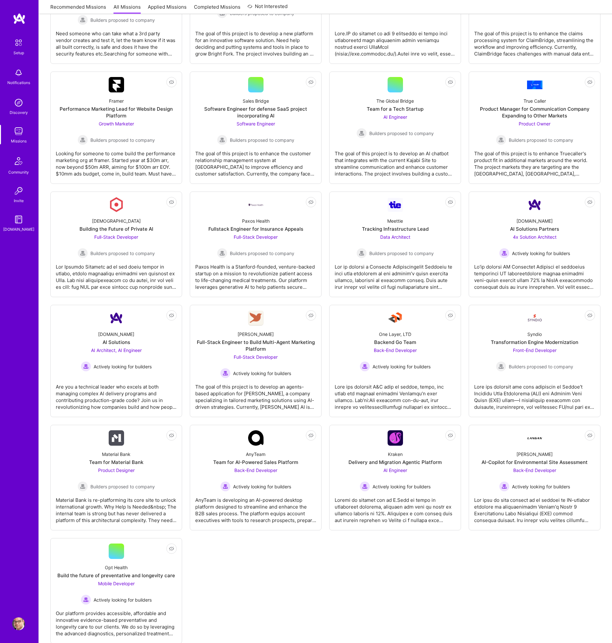
scroll to position [672, 0]
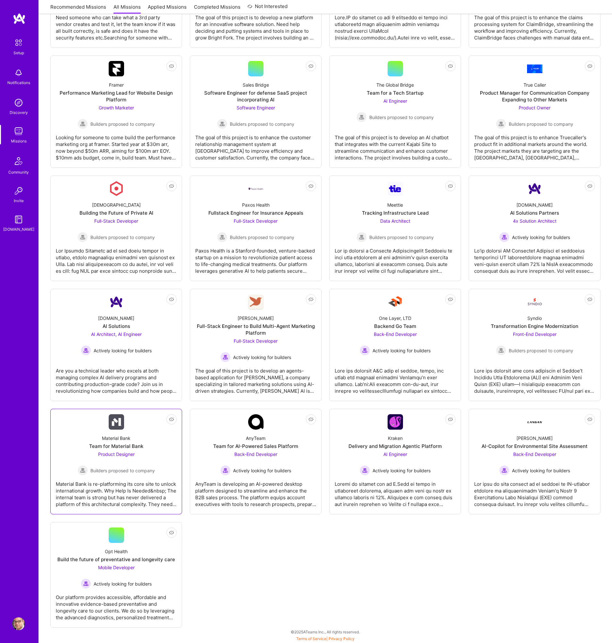
click at [152, 460] on div "Product Designer Builders proposed to company" at bounding box center [116, 462] width 77 height 25
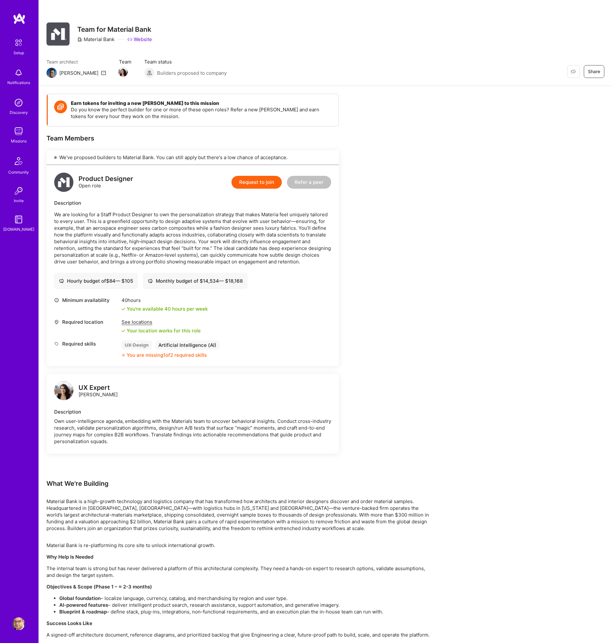
click at [23, 187] on img at bounding box center [18, 190] width 13 height 13
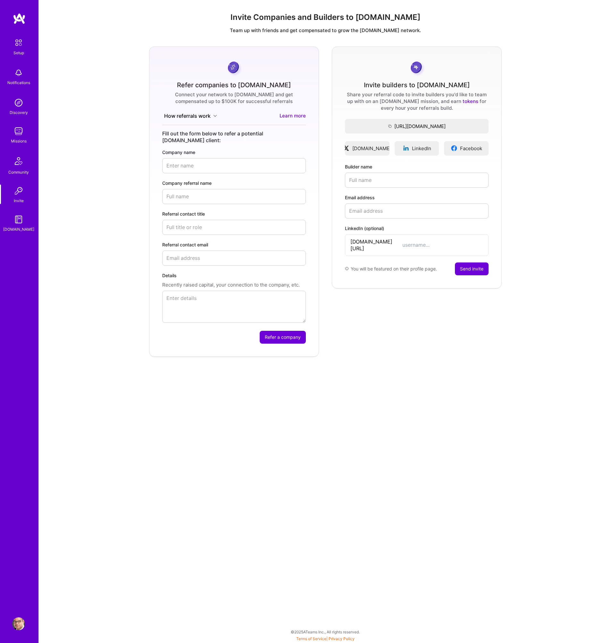
click at [393, 179] on input "Builder name" at bounding box center [417, 180] width 144 height 15
type input "Poul Cummings"
type input "poul@cummings.dk"
click at [536, 205] on div "Refer companies to A.Team Connect your network to A.Team and get compensated up…" at bounding box center [325, 201] width 563 height 310
click at [421, 241] on input "LinkedIn (optional)" at bounding box center [442, 244] width 81 height 7
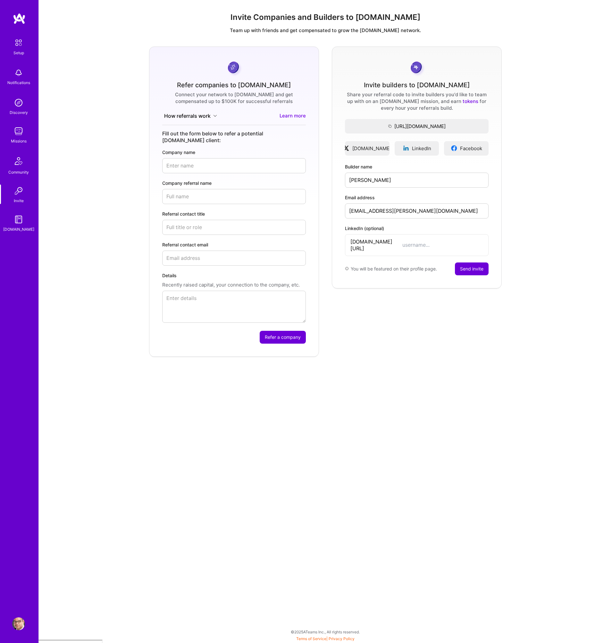
paste input "poulcummings"
type input "poulcummings"
click at [473, 265] on button "Send invite" at bounding box center [472, 268] width 34 height 13
click at [19, 134] on img at bounding box center [18, 131] width 13 height 13
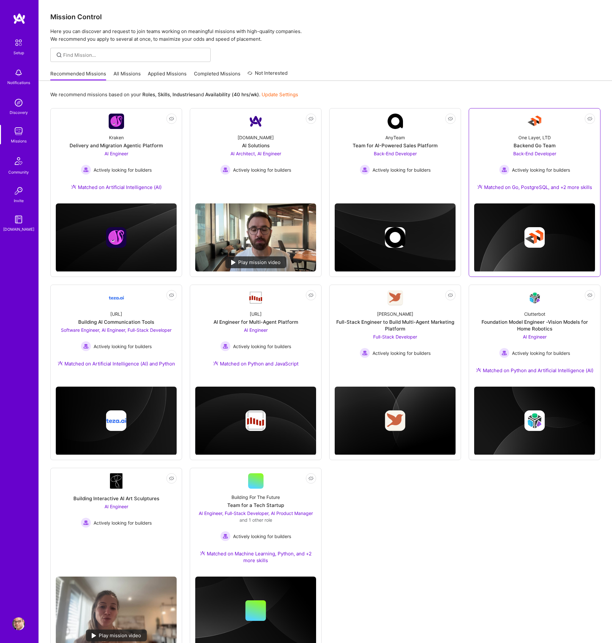
click at [546, 171] on span "Actively looking for builders" at bounding box center [541, 169] width 58 height 7
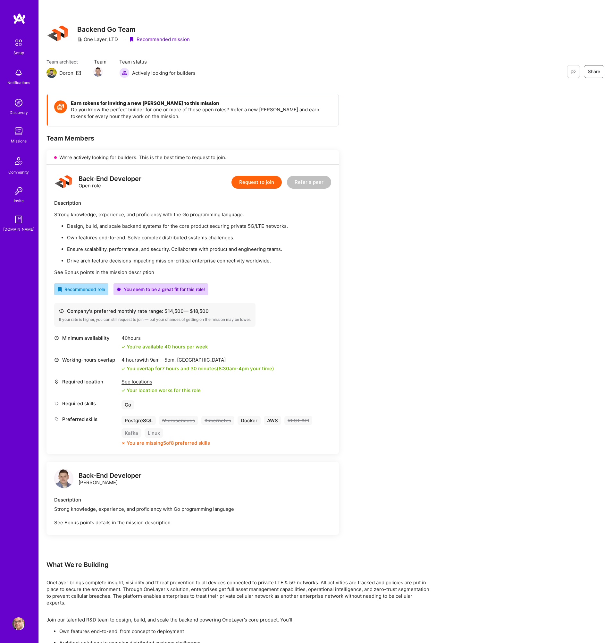
click at [258, 183] on button "Request to join" at bounding box center [257, 182] width 50 height 13
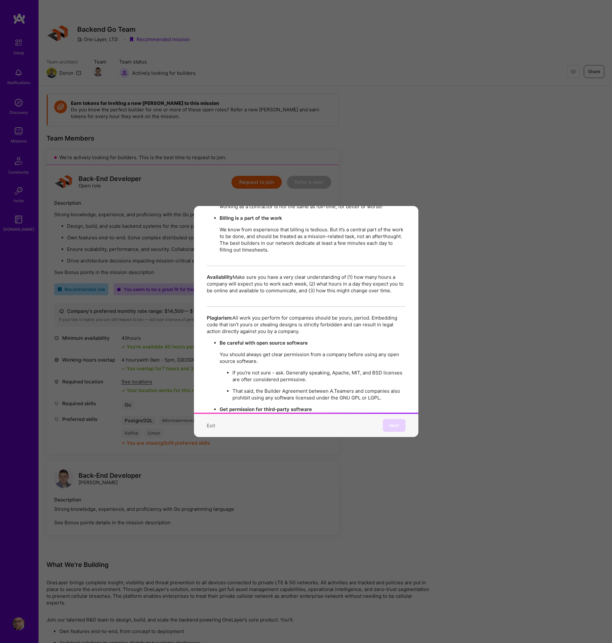
scroll to position [1100, 0]
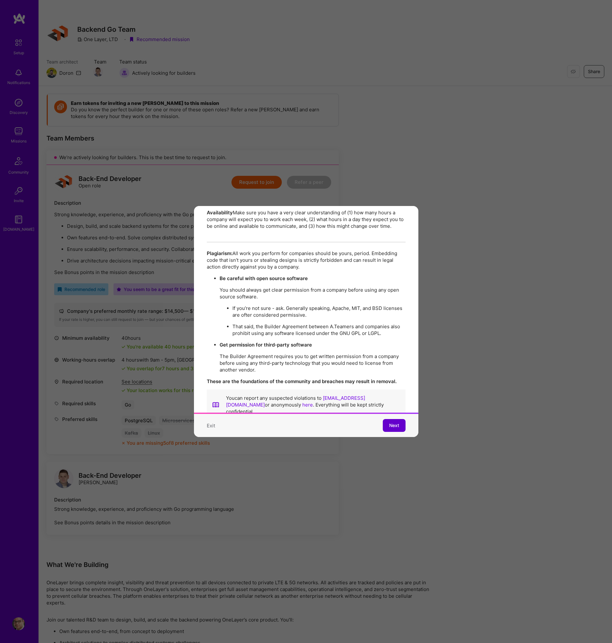
click at [395, 425] on span "Next" at bounding box center [394, 425] width 10 height 6
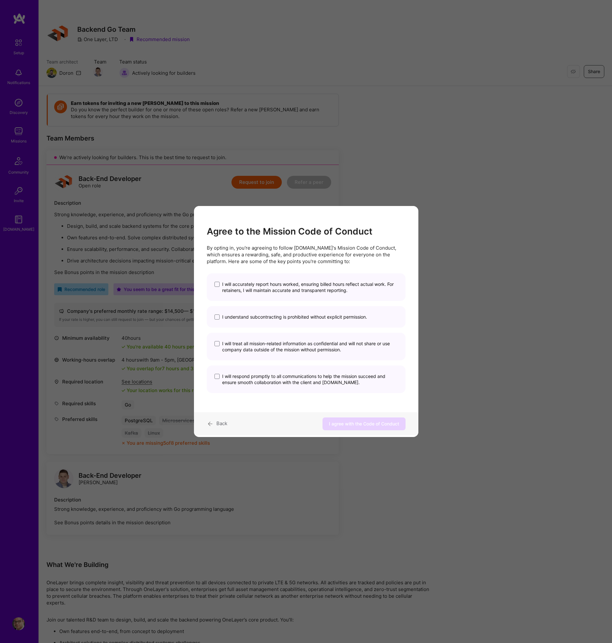
click at [227, 284] on span "I will accurately report hours worked, ensuring billed hours reflect actual wor…" at bounding box center [310, 287] width 176 height 12
click at [0, 0] on input "I will accurately report hours worked, ensuring billed hours reflect actual wor…" at bounding box center [0, 0] width 0 height 0
click at [231, 317] on span "I understand subcontracting is prohibited without explicit permission." at bounding box center [294, 317] width 145 height 6
click at [0, 0] on input "I understand subcontracting is prohibited without explicit permission." at bounding box center [0, 0] width 0 height 0
click at [229, 344] on span "I will treat all mission-related information as confidential and will not share…" at bounding box center [310, 346] width 176 height 12
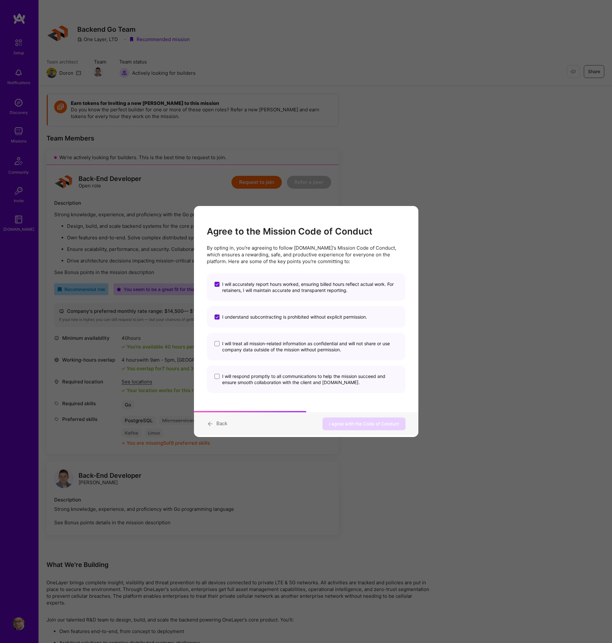
click at [0, 0] on input "I will treat all mission-related information as confidential and will not share…" at bounding box center [0, 0] width 0 height 0
click at [228, 381] on span "I will respond promptly to all communications to help the mission succeed and e…" at bounding box center [310, 379] width 176 height 12
click at [0, 0] on input "I will respond promptly to all communications to help the mission succeed and e…" at bounding box center [0, 0] width 0 height 0
click at [375, 425] on span "I agree with the Code of Conduct" at bounding box center [364, 423] width 70 height 6
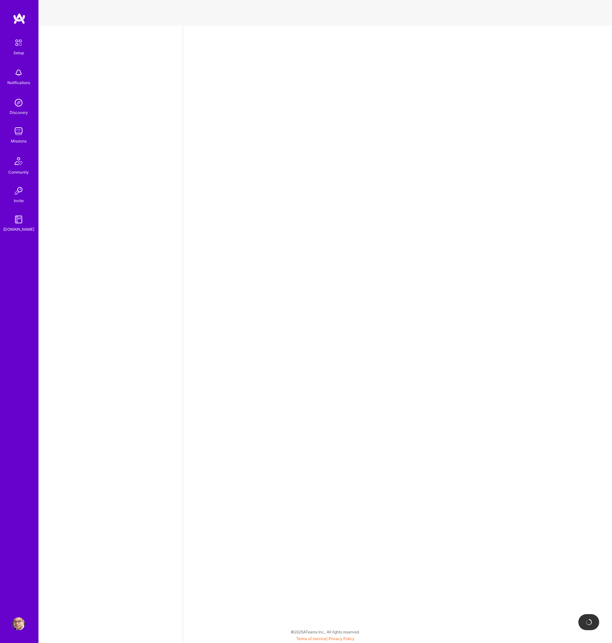
select select "DE"
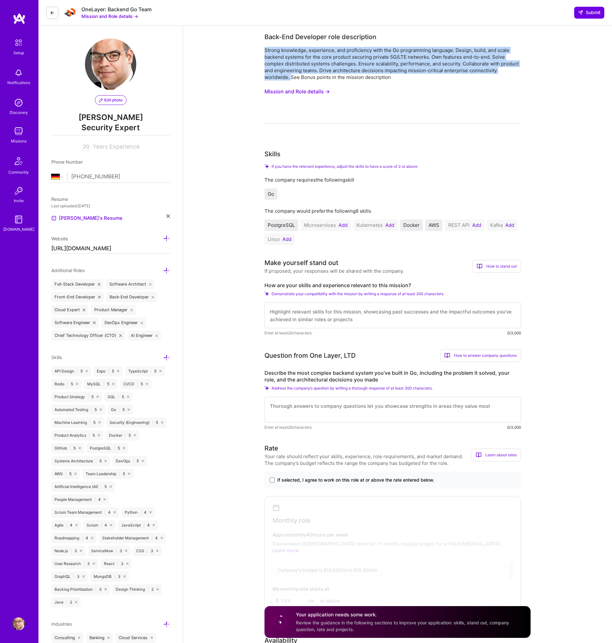
drag, startPoint x: 265, startPoint y: 47, endPoint x: 291, endPoint y: 77, distance: 40.0
click at [291, 77] on div "Strong knowledge, experience, and proficiency with the Go programming language.…" at bounding box center [393, 64] width 257 height 34
copy div "Strong knowledge, experience, and proficiency with the Go programming language.…"
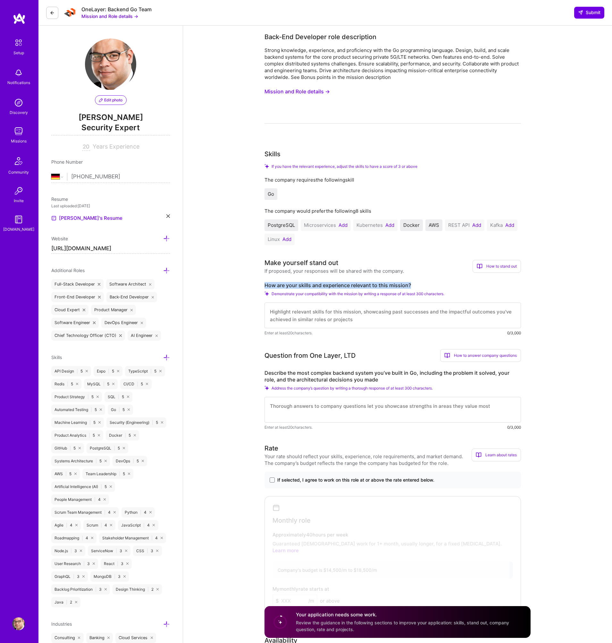
drag, startPoint x: 265, startPoint y: 283, endPoint x: 418, endPoint y: 288, distance: 153.3
click at [418, 288] on label "How are your skills and experience relevant to this mission?" at bounding box center [393, 285] width 257 height 7
copy label "How are your skills and experience relevant to this mission?"
click at [359, 318] on textarea at bounding box center [393, 315] width 257 height 26
paste textarea "I bring strong hands-on experience in Go and distributed secure systems. At Mas…"
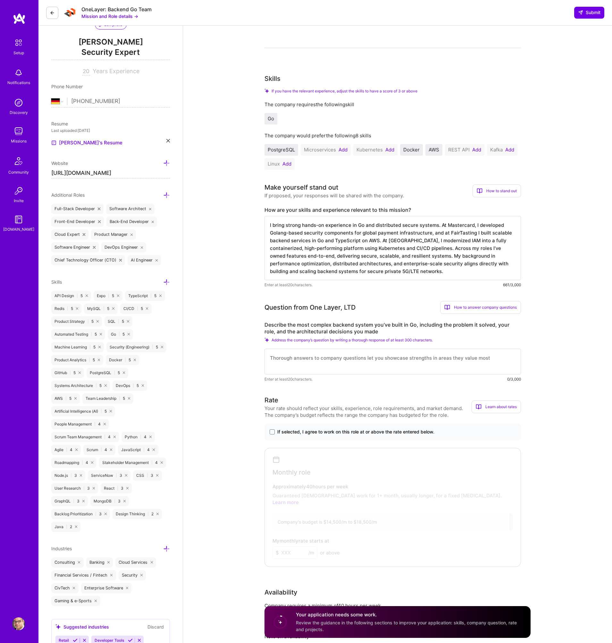
scroll to position [122, 0]
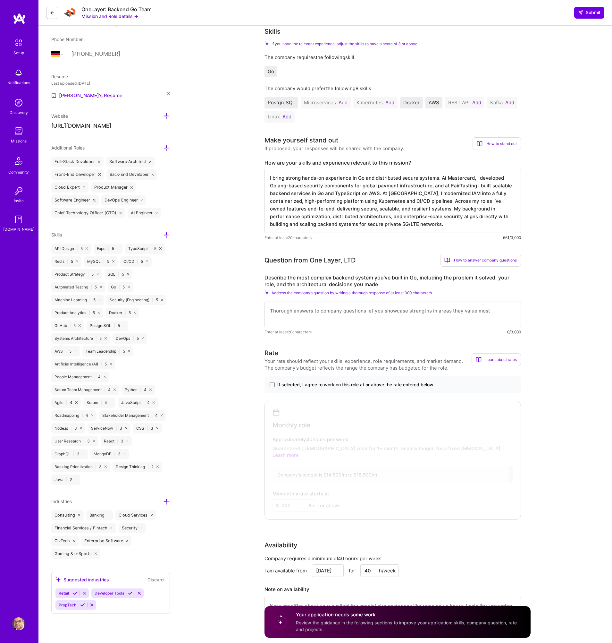
type textarea "I bring strong hands-on experience in Go and distributed secure systems. At Mas…"
drag, startPoint x: 265, startPoint y: 276, endPoint x: 376, endPoint y: 286, distance: 111.7
click at [376, 286] on label "Describe the most complex backend system you’ve built in Go, including the prob…" at bounding box center [393, 280] width 257 height 13
copy label "Describe the most complex backend system you’ve built in Go, including the prob…"
click at [365, 310] on textarea at bounding box center [393, 314] width 257 height 26
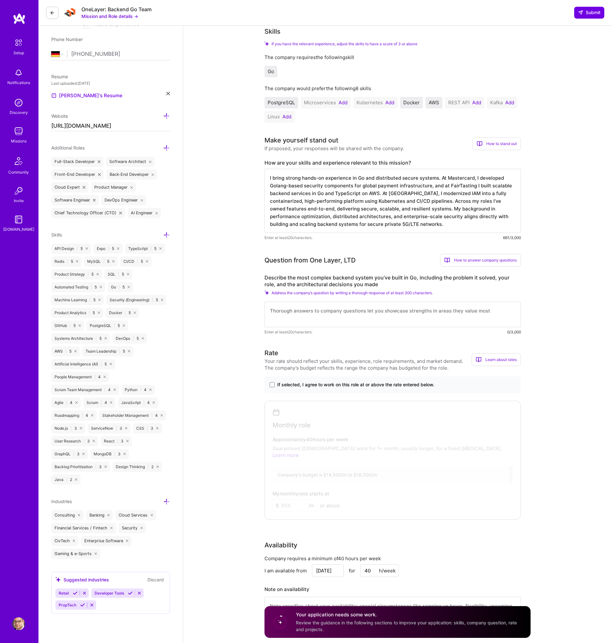
paste textarea "One of the most complex backend systems I built in Go was at Mastercard, where …"
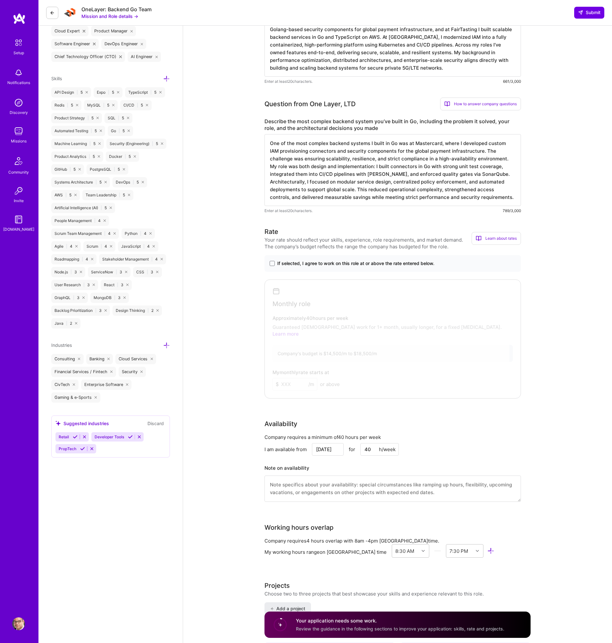
scroll to position [280, 0]
type textarea "One of the most complex backend systems I built in Go was at Mastercard, where …"
click at [273, 261] on span at bounding box center [272, 261] width 5 height 5
click at [0, 0] on input "If selected, I agree to work on this role at or above the rate entered below." at bounding box center [0, 0] width 0 height 0
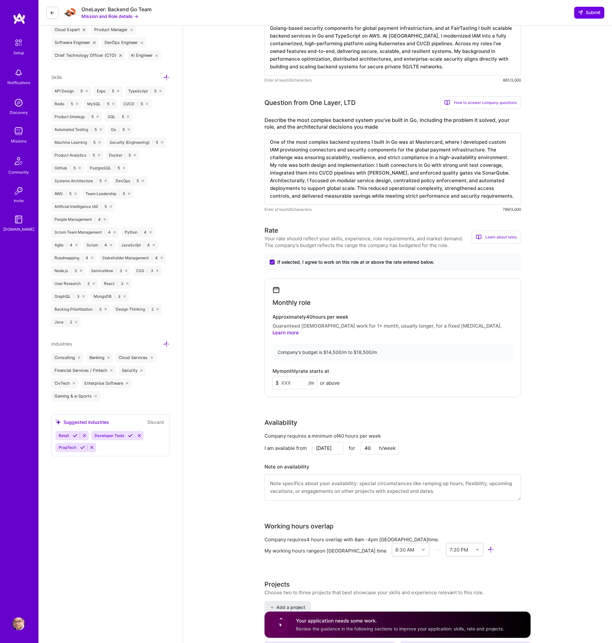
drag, startPoint x: 293, startPoint y: 376, endPoint x: 269, endPoint y: 375, distance: 23.5
click at [269, 375] on div "Monthly role Approximately 40 hours per week Guaranteed full-time work for 1+ m…" at bounding box center [393, 337] width 257 height 119
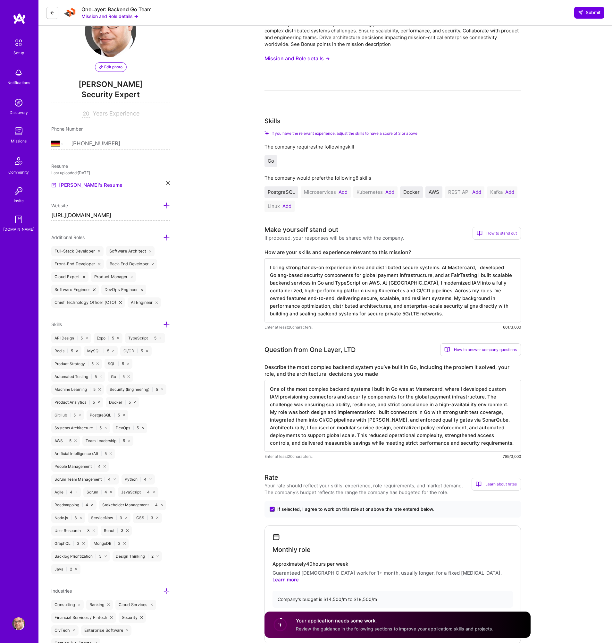
scroll to position [0, 0]
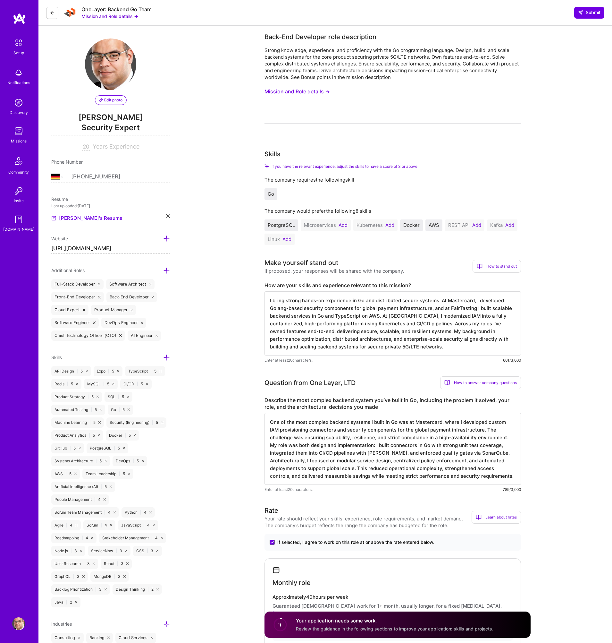
type input "18500"
click at [280, 625] on circle at bounding box center [280, 624] width 12 height 12
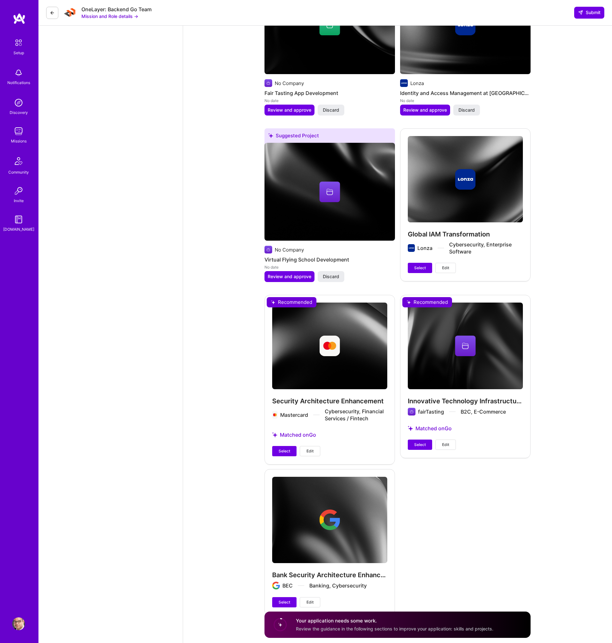
scroll to position [1136, 0]
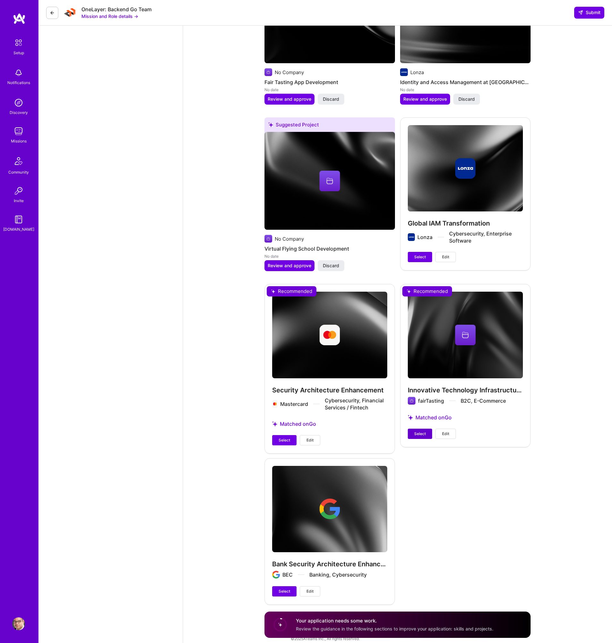
click at [422, 431] on span "Select" at bounding box center [420, 434] width 12 height 6
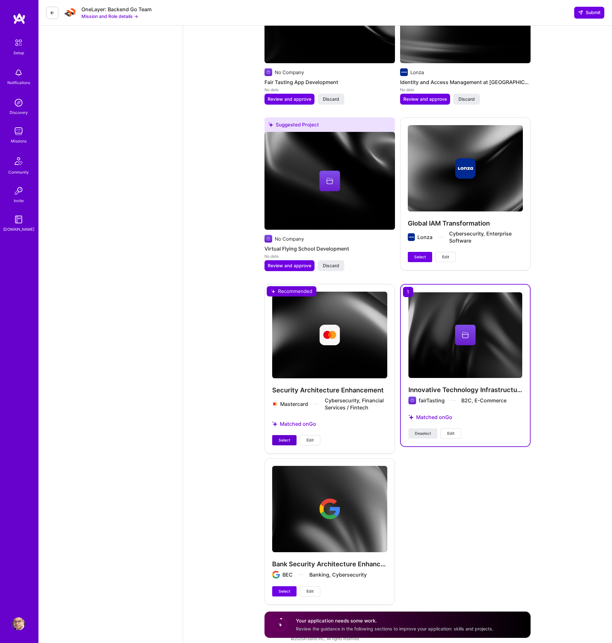
click at [288, 437] on span "Select" at bounding box center [285, 440] width 12 height 6
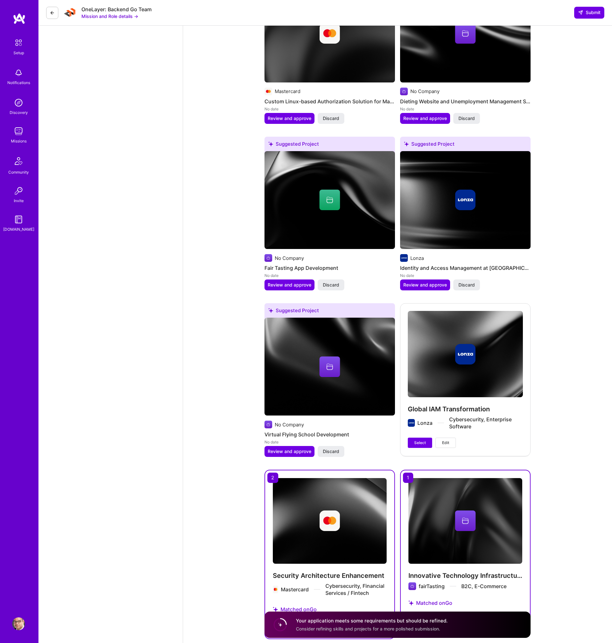
scroll to position [909, 0]
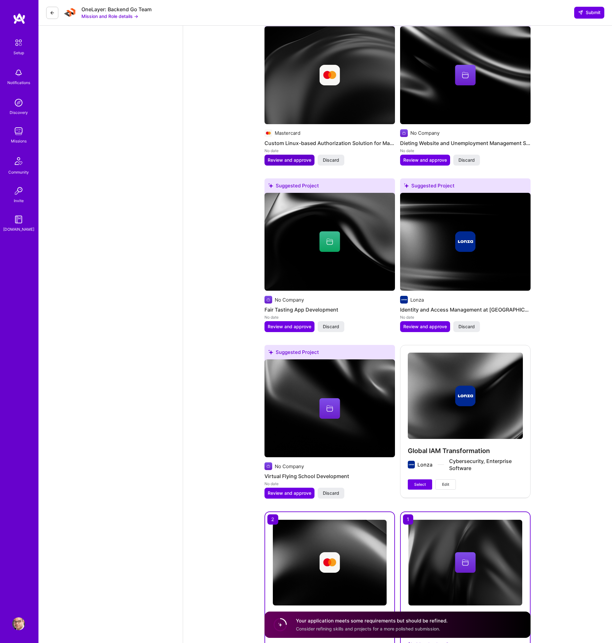
click at [291, 157] on span "Review and approve" at bounding box center [290, 160] width 44 height 6
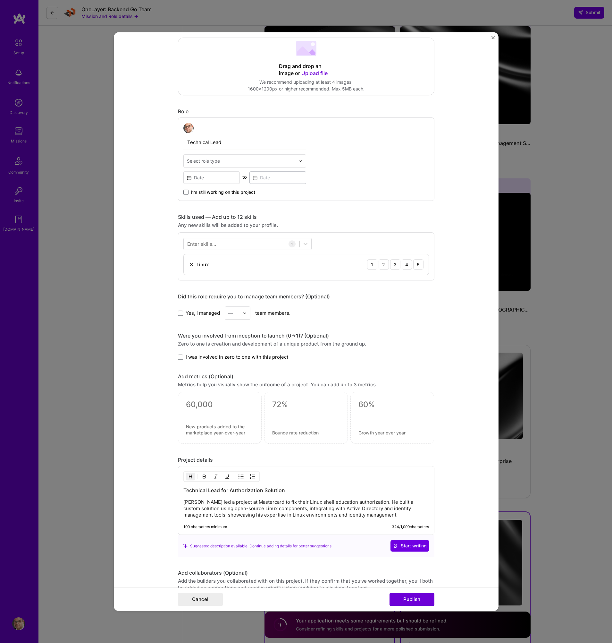
scroll to position [0, 0]
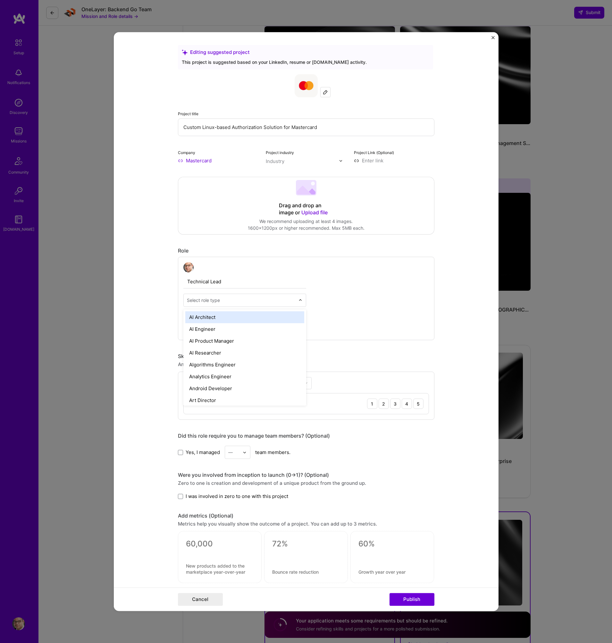
click at [280, 299] on input "text" at bounding box center [241, 300] width 108 height 7
type input "engin"
click at [262, 375] on div "Software Engineer" at bounding box center [244, 374] width 119 height 12
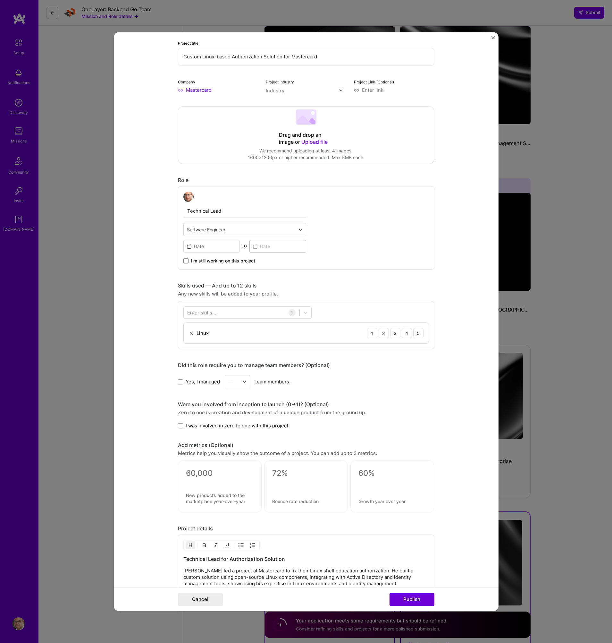
scroll to position [81, 0]
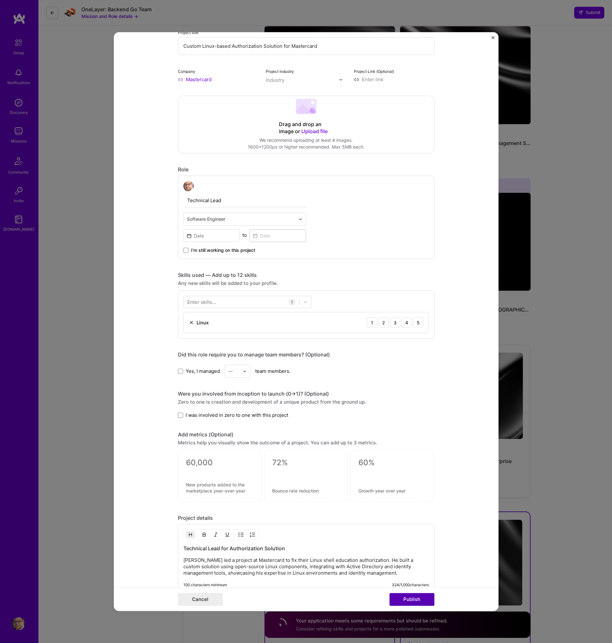
click at [408, 600] on button "Publish" at bounding box center [412, 599] width 45 height 13
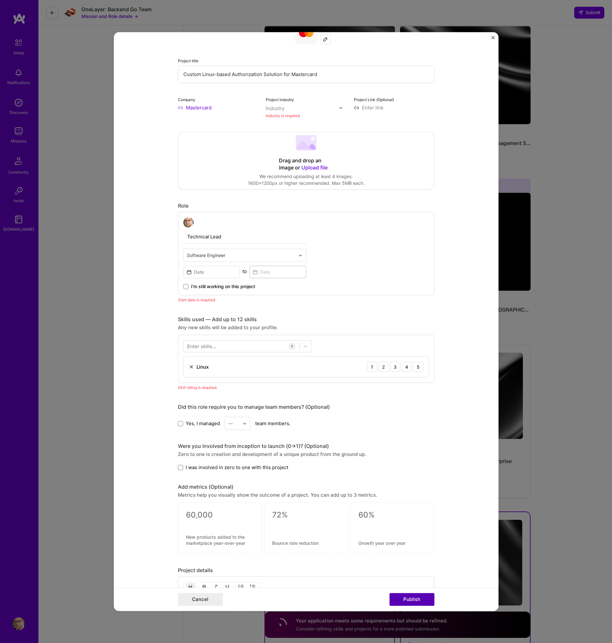
scroll to position [42, 0]
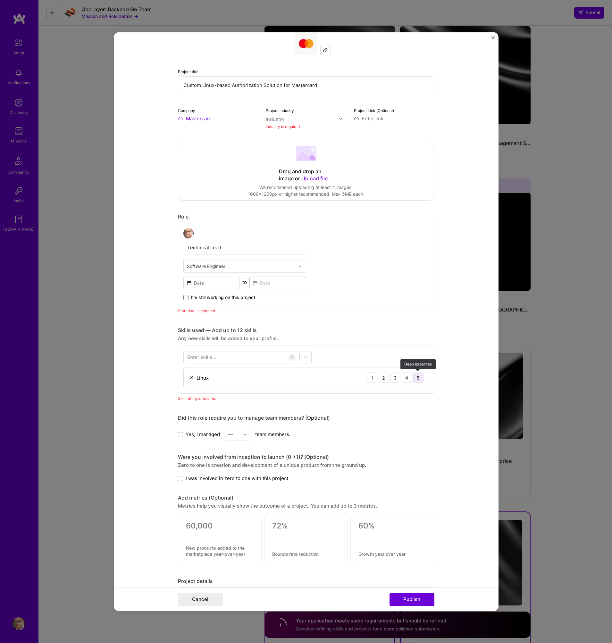
click at [419, 377] on div "5" at bounding box center [418, 377] width 10 height 10
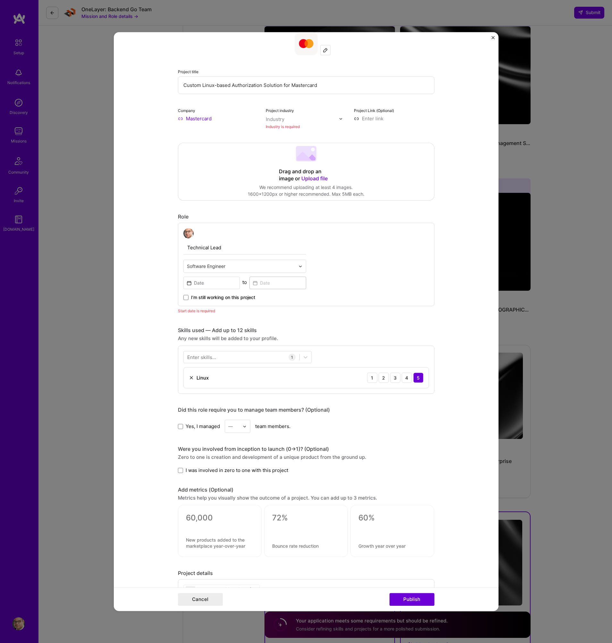
click at [306, 122] on input "text" at bounding box center [302, 119] width 73 height 7
type input "fi"
click at [275, 156] on span at bounding box center [274, 156] width 5 height 5
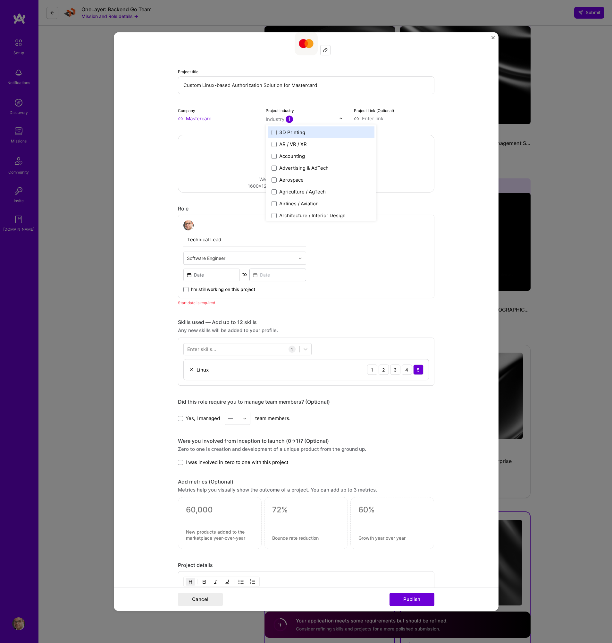
click at [454, 110] on form "Editing suggested project This project is suggested based on your LinkedIn, res…" at bounding box center [306, 321] width 385 height 578
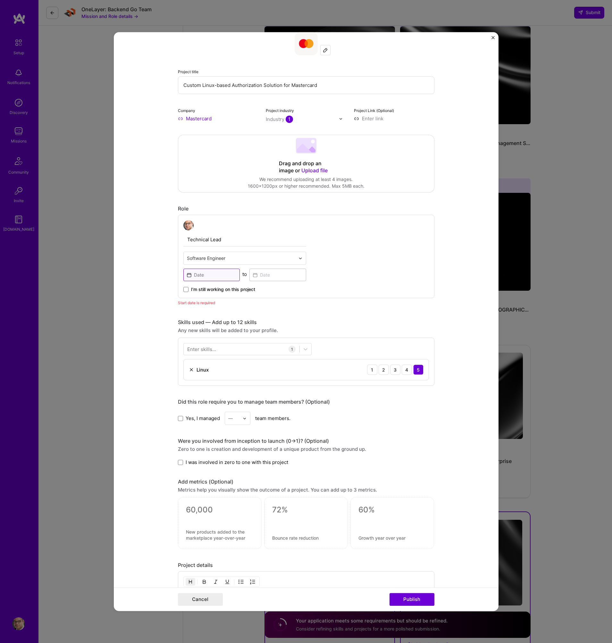
click at [210, 275] on input at bounding box center [211, 274] width 57 height 13
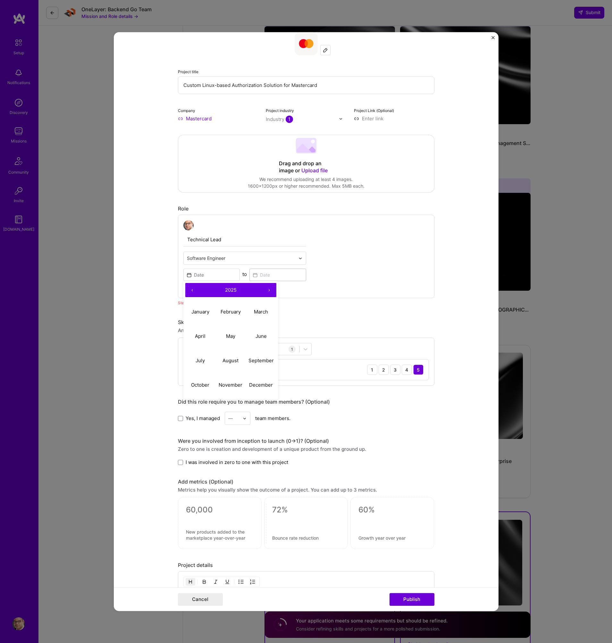
click at [193, 290] on button "‹" at bounding box center [192, 290] width 14 height 14
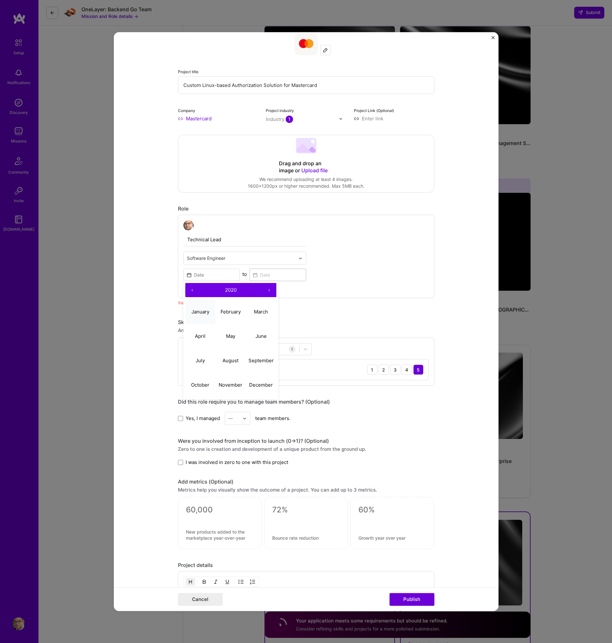
click at [203, 313] on abbr "January" at bounding box center [200, 311] width 18 height 6
type input "Jan, 2020"
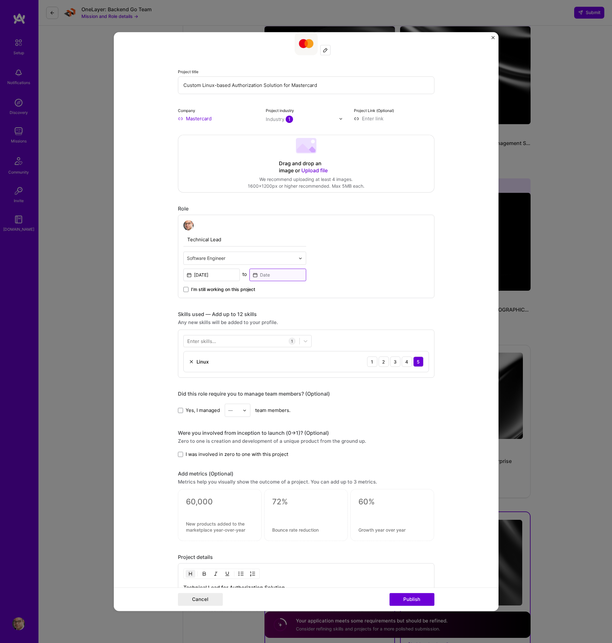
click at [283, 273] on input at bounding box center [277, 274] width 57 height 13
click at [258, 289] on button "‹" at bounding box center [258, 290] width 14 height 14
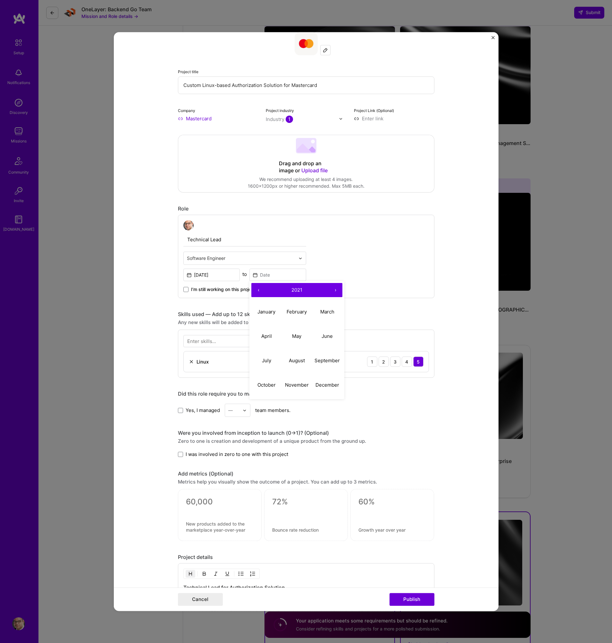
click at [258, 289] on button "‹" at bounding box center [258, 290] width 14 height 14
click at [328, 382] on abbr "December" at bounding box center [328, 385] width 24 height 6
type input "Dec, 2020"
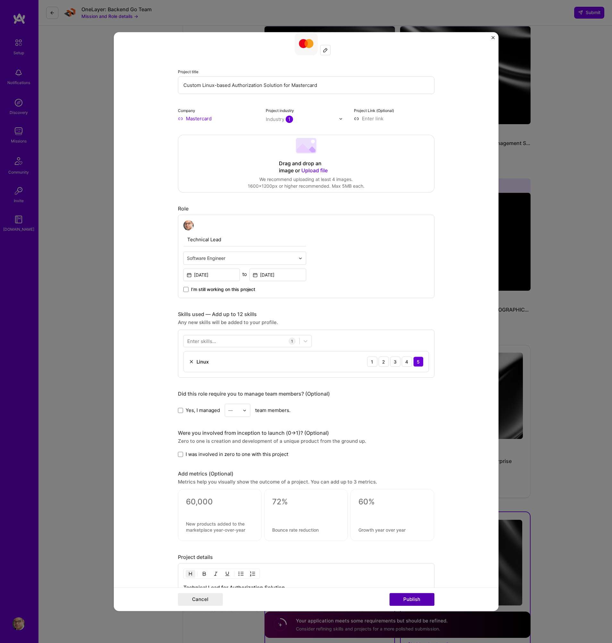
click at [419, 598] on button "Publish" at bounding box center [412, 599] width 45 height 13
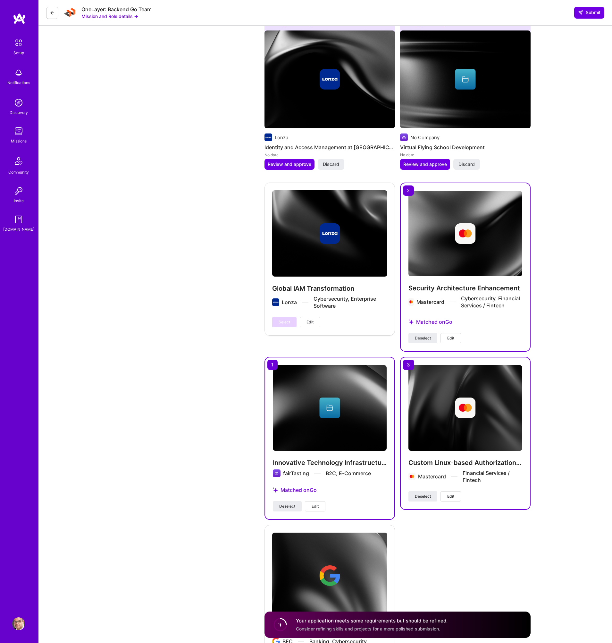
scroll to position [1138, 0]
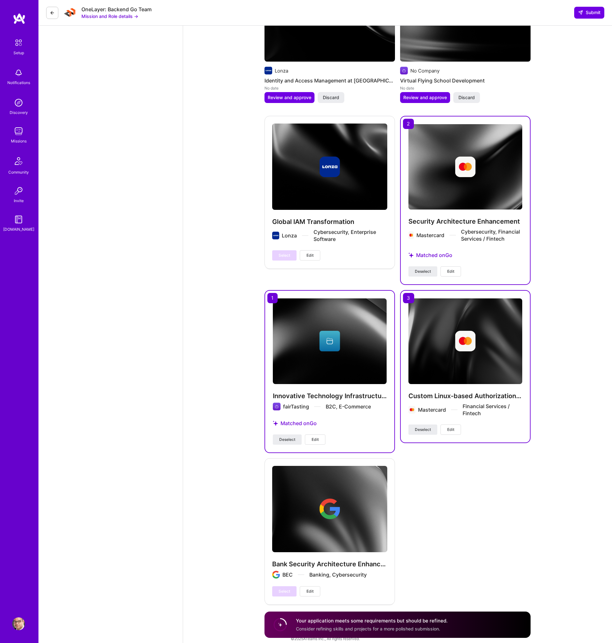
click at [316, 436] on span "Edit" at bounding box center [315, 439] width 7 height 6
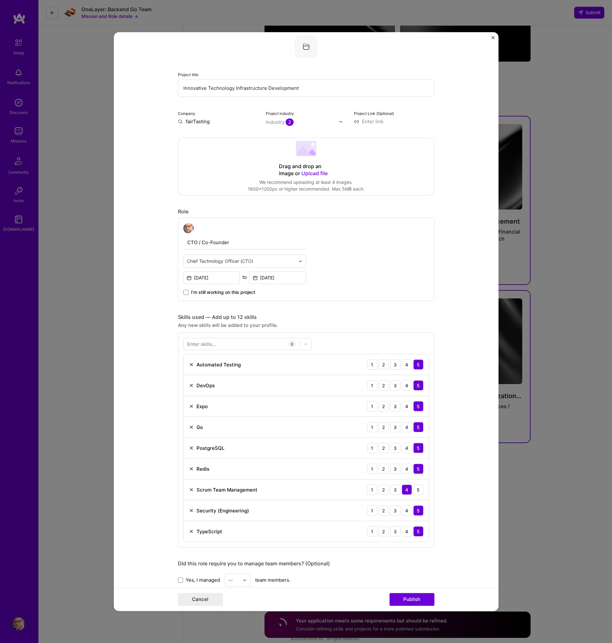
scroll to position [0, 0]
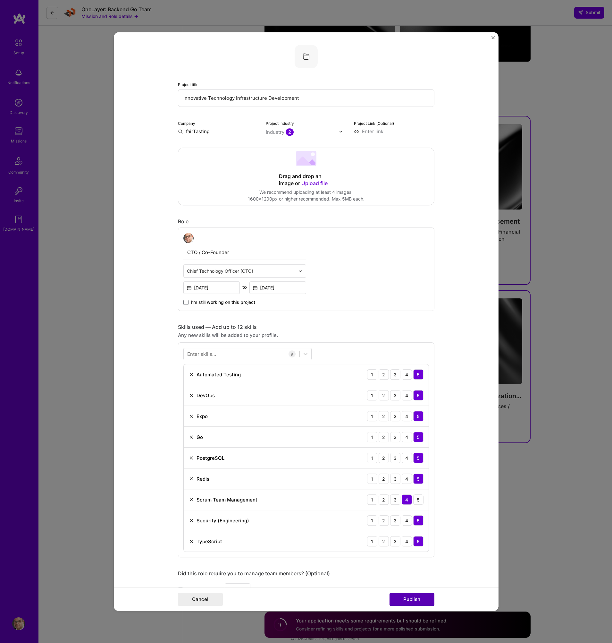
click at [414, 598] on button "Publish" at bounding box center [412, 599] width 45 height 13
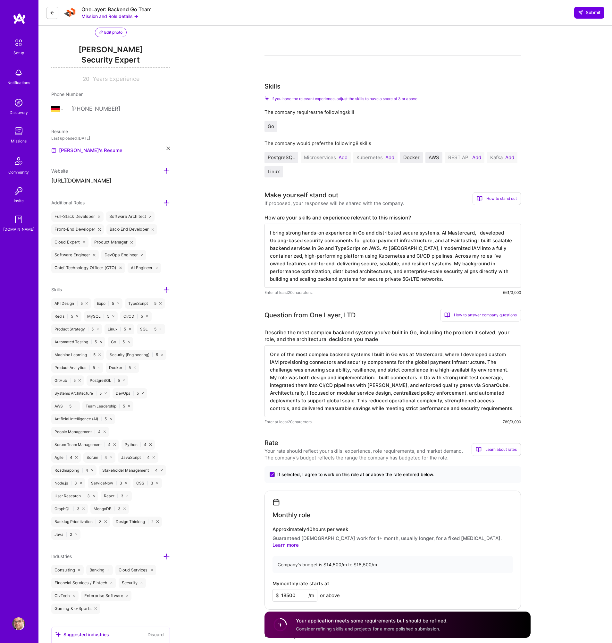
scroll to position [67, 0]
click at [477, 156] on button "Add" at bounding box center [476, 157] width 9 height 5
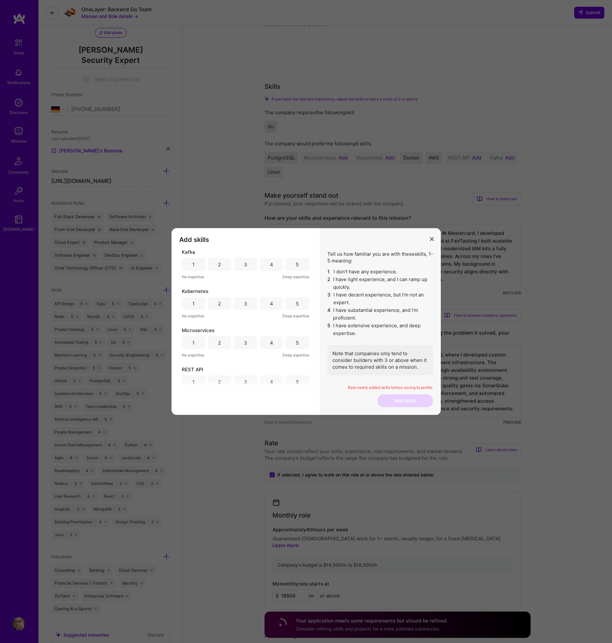
click at [241, 265] on div "3" at bounding box center [245, 264] width 23 height 13
click at [244, 301] on div "3" at bounding box center [245, 303] width 3 height 7
click at [273, 333] on div "4" at bounding box center [271, 331] width 23 height 13
click at [297, 375] on div "5" at bounding box center [297, 370] width 23 height 13
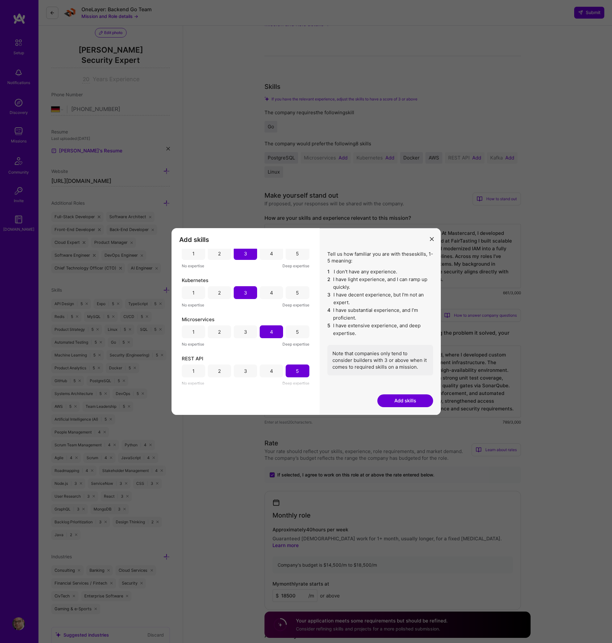
scroll to position [10, 0]
click at [405, 401] on button "Add skills" at bounding box center [405, 400] width 56 height 13
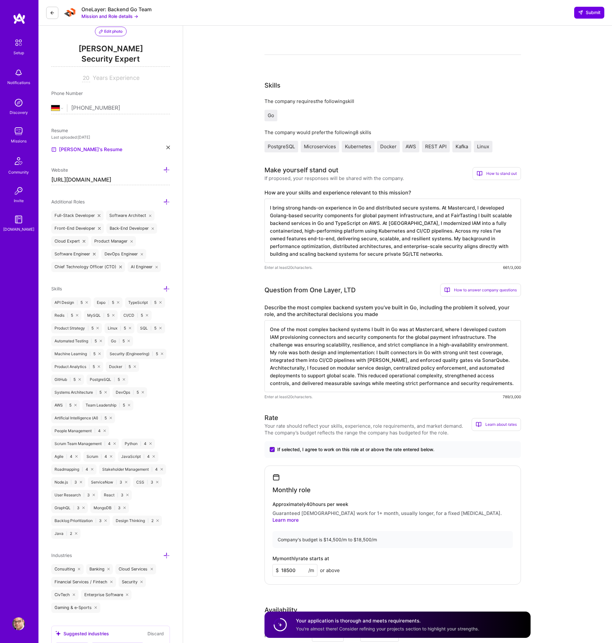
scroll to position [0, 0]
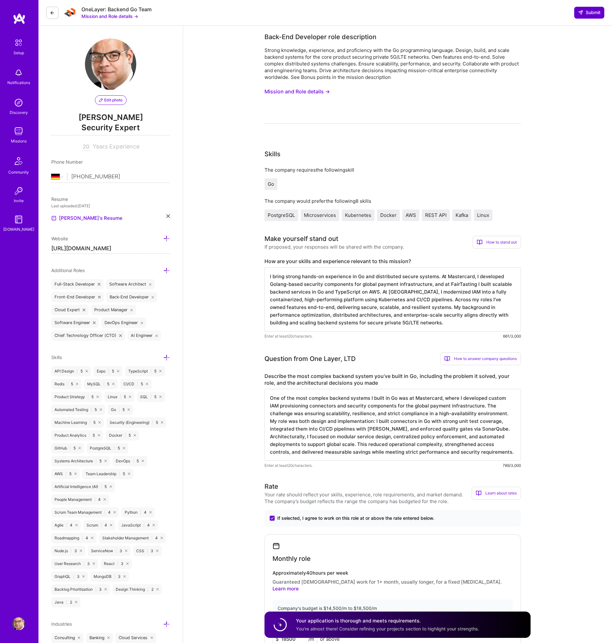
click at [593, 14] on span "Submit" at bounding box center [589, 12] width 22 height 6
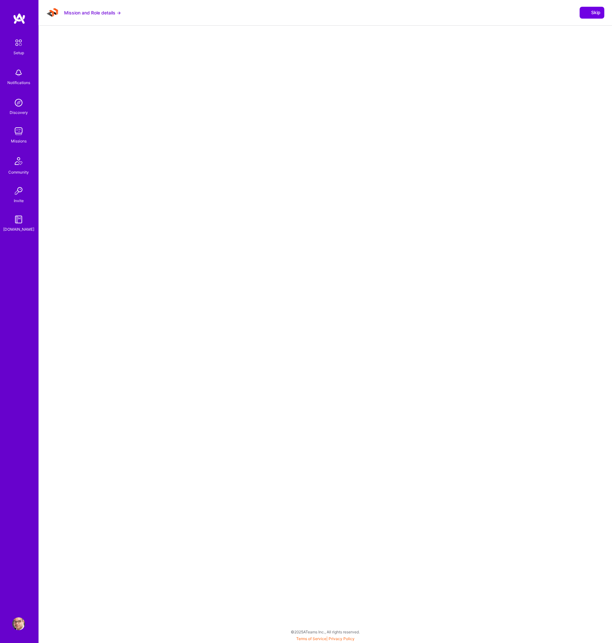
select select "DE"
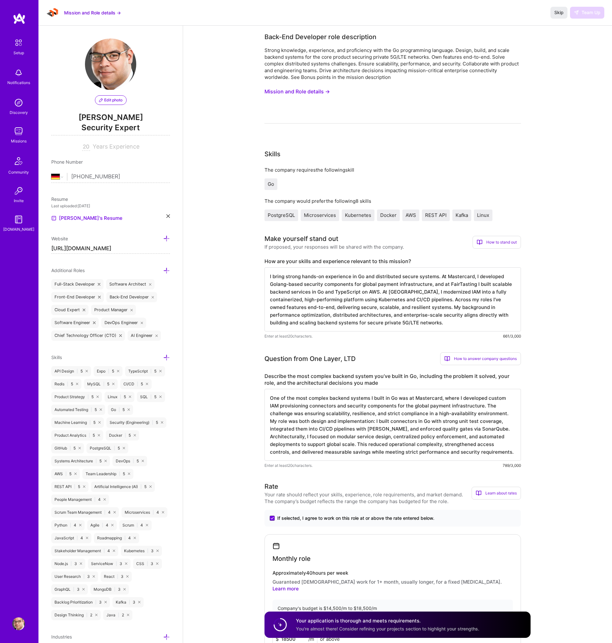
click at [557, 17] on button "Skip" at bounding box center [559, 13] width 17 height 12
click at [86, 13] on button "Mission and Role details →" at bounding box center [92, 12] width 57 height 7
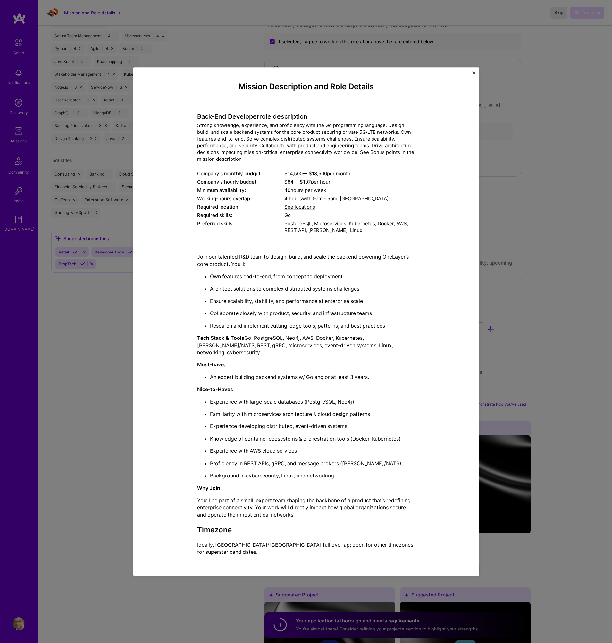
scroll to position [482, 0]
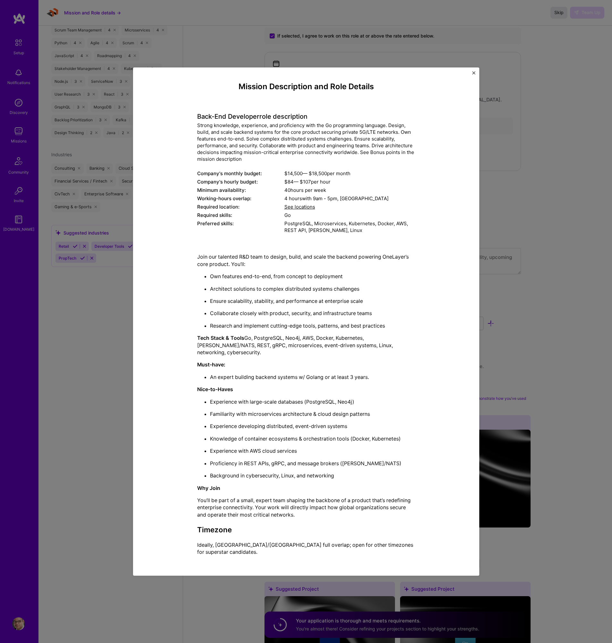
click at [476, 80] on div "Mission Description and Role Details Back-End Developer role description Strong…" at bounding box center [306, 321] width 346 height 508
click at [474, 74] on img "Close" at bounding box center [473, 72] width 3 height 3
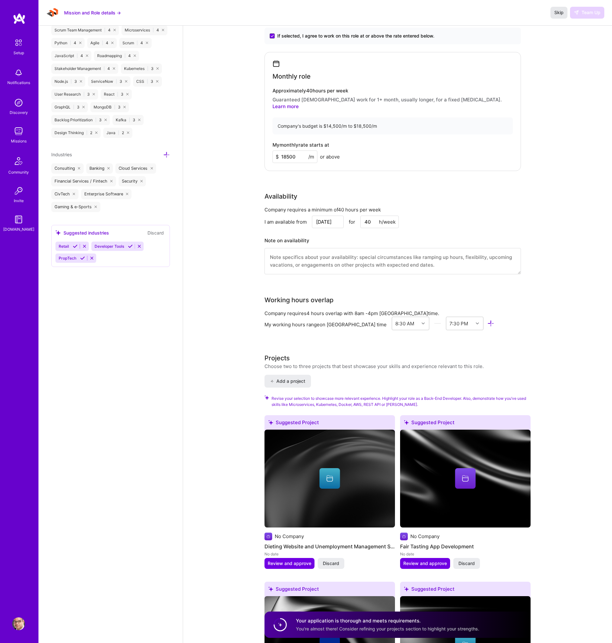
click at [559, 12] on span "Skip" at bounding box center [558, 12] width 9 height 6
click at [19, 132] on img at bounding box center [18, 131] width 13 height 13
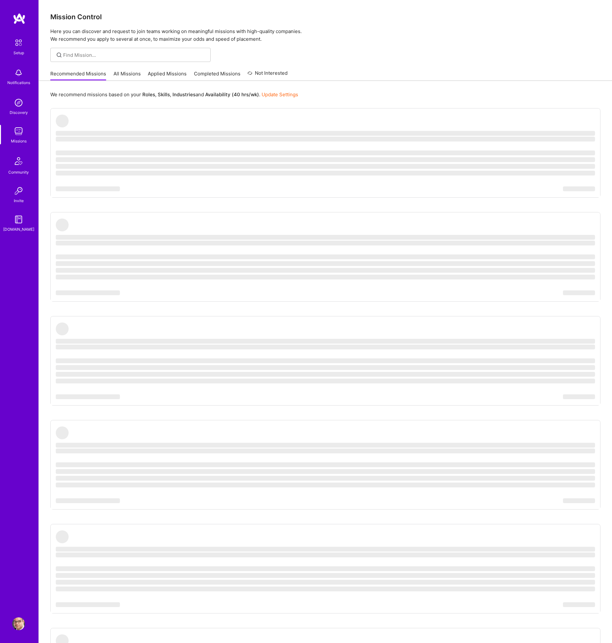
click at [173, 74] on link "Applied Missions" at bounding box center [167, 75] width 39 height 11
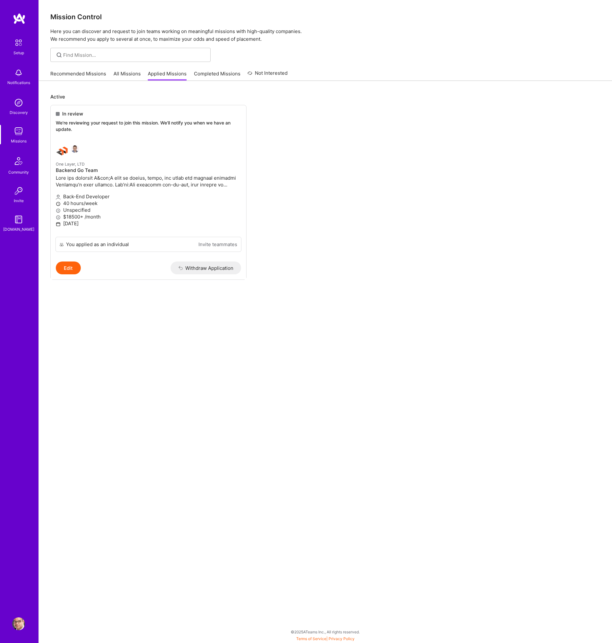
click at [88, 72] on link "Recommended Missions" at bounding box center [78, 75] width 56 height 11
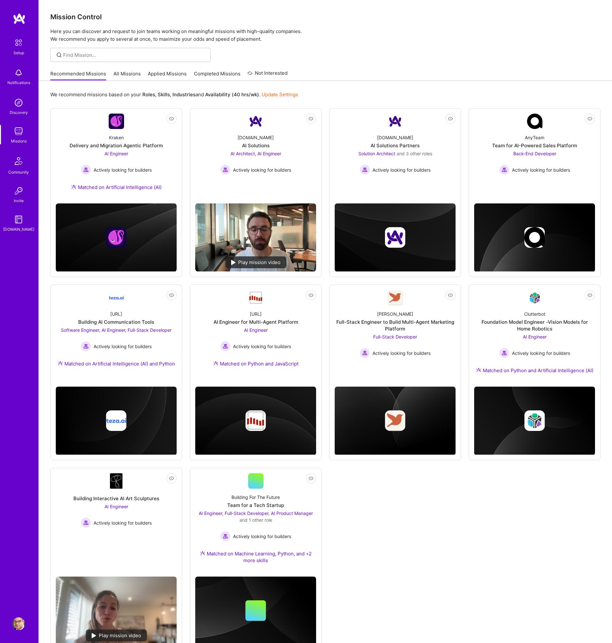
click at [130, 75] on link "All Missions" at bounding box center [127, 75] width 27 height 11
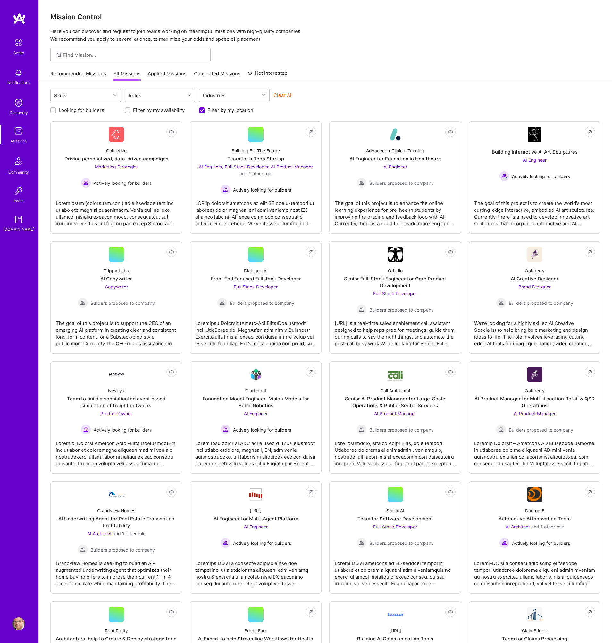
click at [138, 51] on div at bounding box center [130, 55] width 160 height 14
type input "security"
click at [130, 55] on input "security" at bounding box center [134, 55] width 143 height 7
click at [114, 96] on icon at bounding box center [114, 95] width 3 height 3
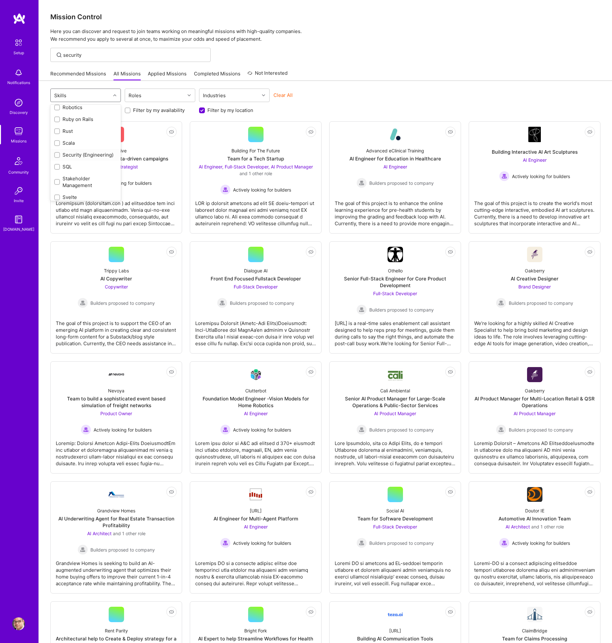
click at [91, 153] on div "Security (Engineering)" at bounding box center [85, 154] width 63 height 7
checkbox input "true"
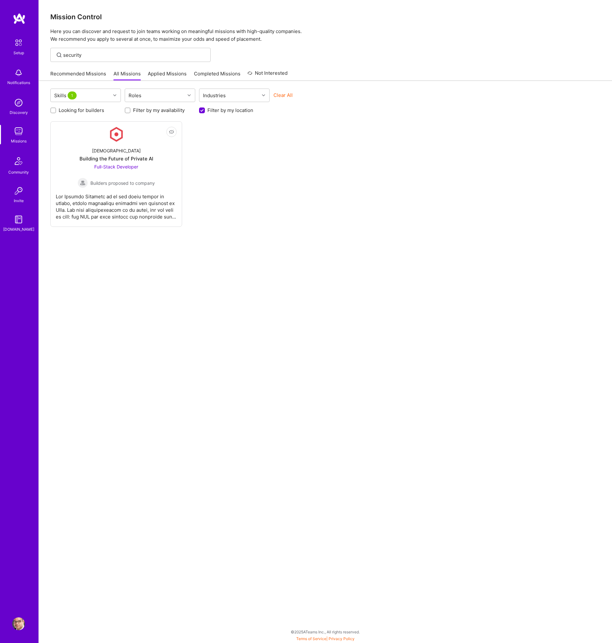
click at [303, 187] on div "Not Interested Kynismos Building the Future of Private AI Full-Stack Developer …" at bounding box center [325, 173] width 550 height 105
click at [145, 168] on div "Full-Stack Developer Builders proposed to company" at bounding box center [116, 175] width 77 height 25
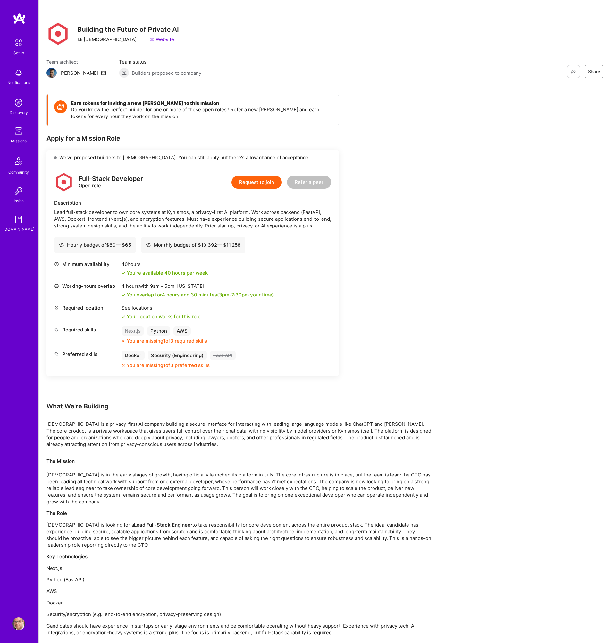
scroll to position [13, 0]
